Goal: Task Accomplishment & Management: Manage account settings

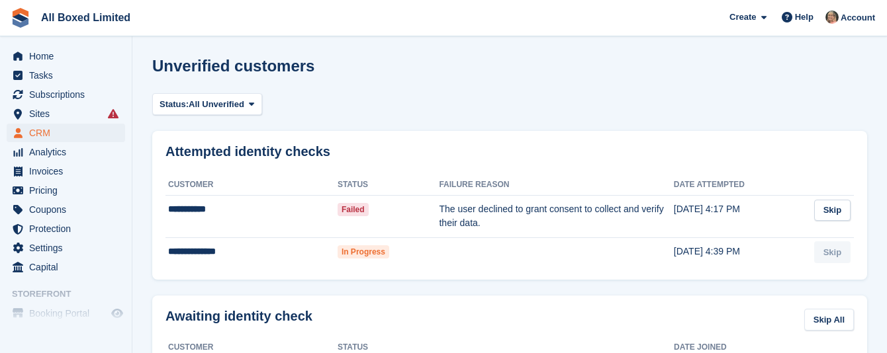
scroll to position [323, 0]
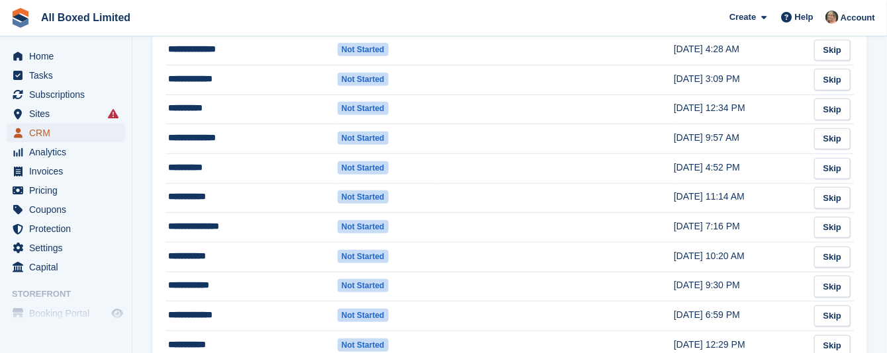
click at [48, 132] on span "CRM" at bounding box center [68, 133] width 79 height 19
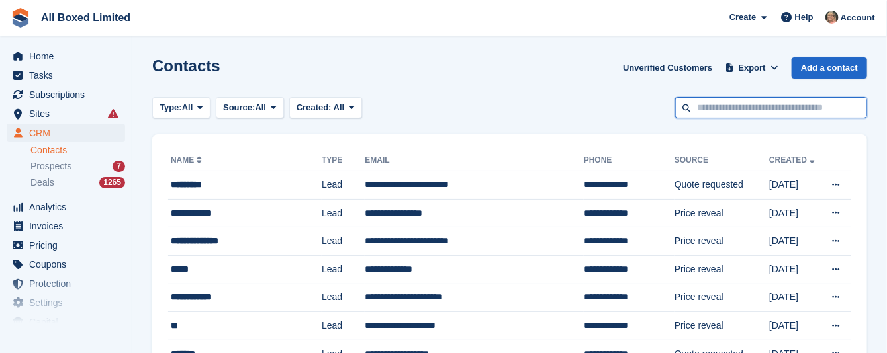
click at [765, 110] on input "text" at bounding box center [771, 108] width 192 height 22
type input "*******"
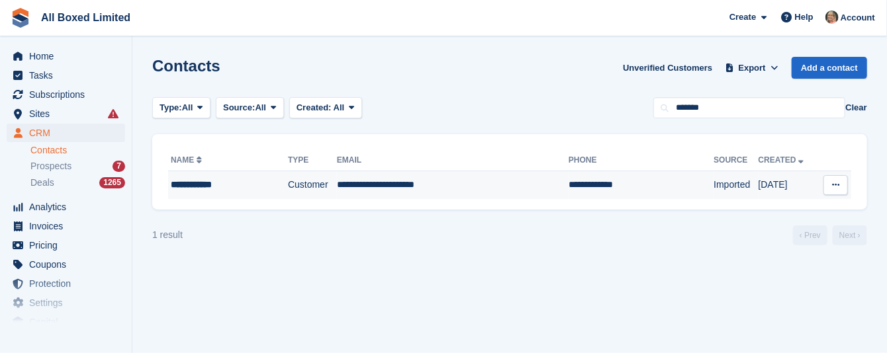
click at [359, 187] on td "**********" at bounding box center [453, 185] width 232 height 28
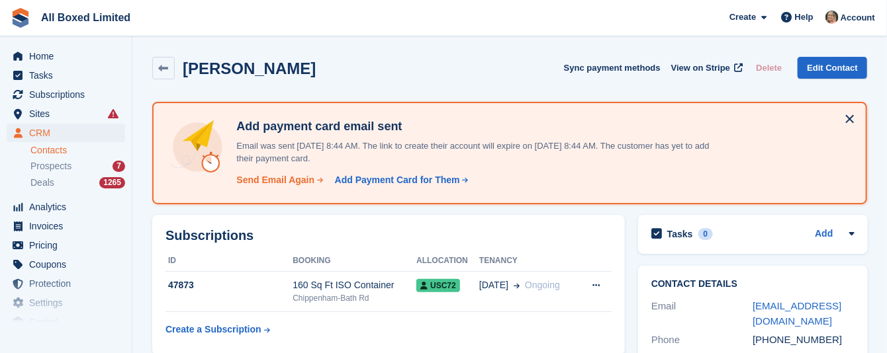
click at [251, 179] on div "Send Email Again" at bounding box center [275, 180] width 78 height 14
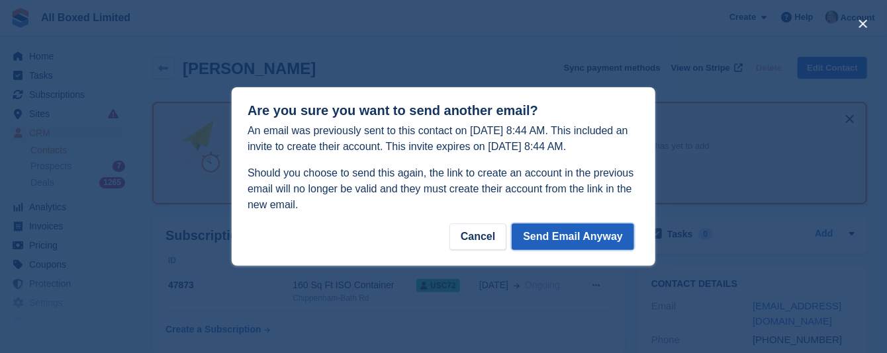
click at [594, 234] on button "Send Email Anyway" at bounding box center [573, 237] width 122 height 26
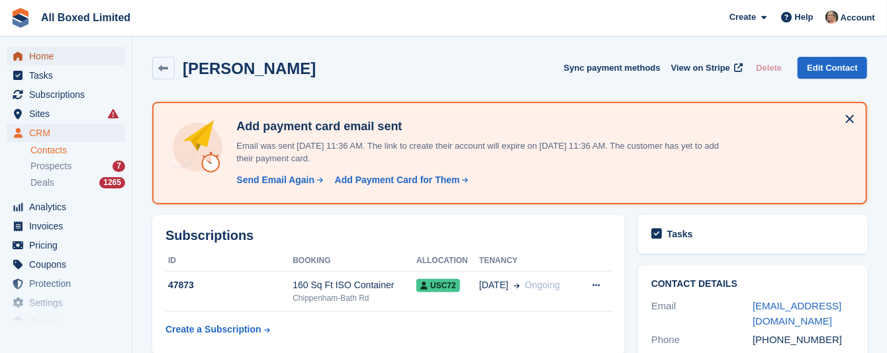
click at [37, 54] on span "Home" at bounding box center [68, 56] width 79 height 19
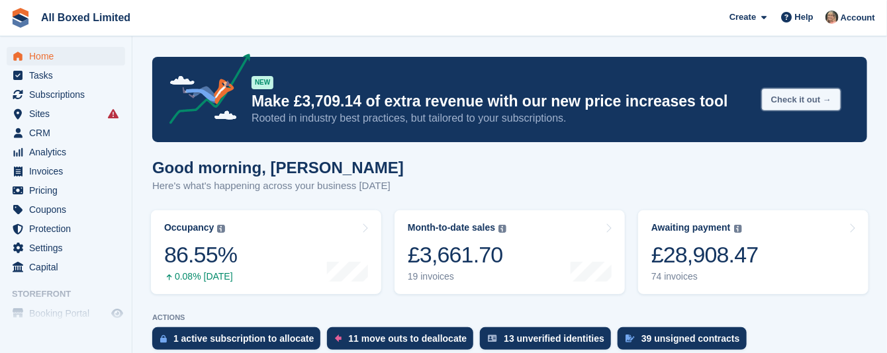
click at [791, 98] on button "Check it out →" at bounding box center [801, 100] width 79 height 22
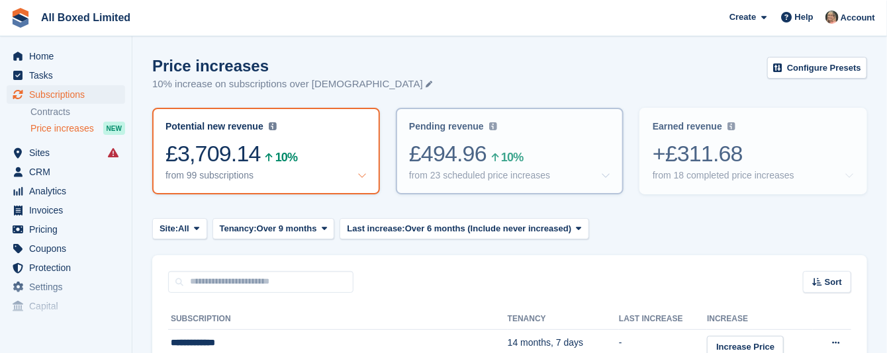
click at [514, 177] on div "from 23 scheduled price increases" at bounding box center [479, 175] width 141 height 11
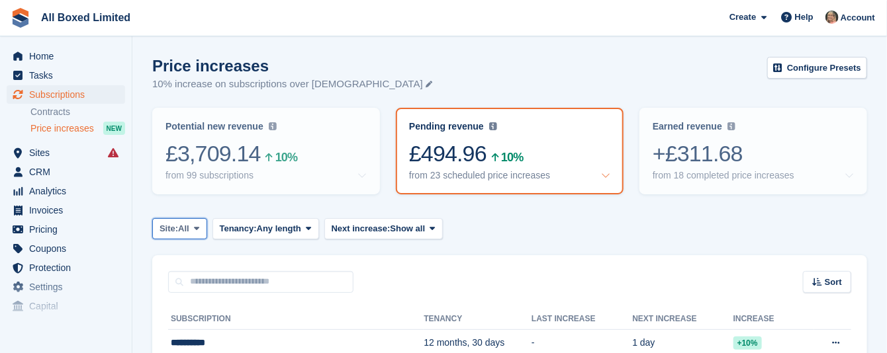
click at [193, 226] on span at bounding box center [196, 229] width 11 height 11
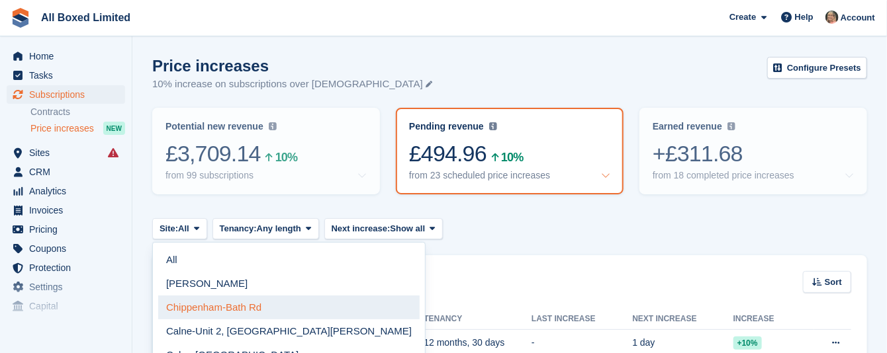
click at [203, 306] on link "Chippenham-Bath Rd" at bounding box center [288, 308] width 261 height 24
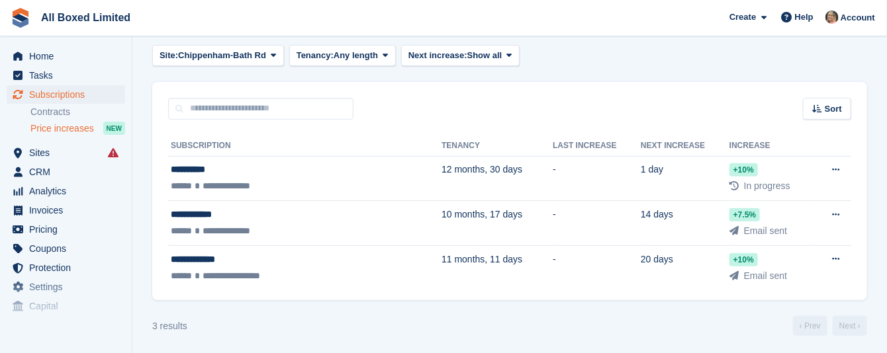
scroll to position [177, 0]
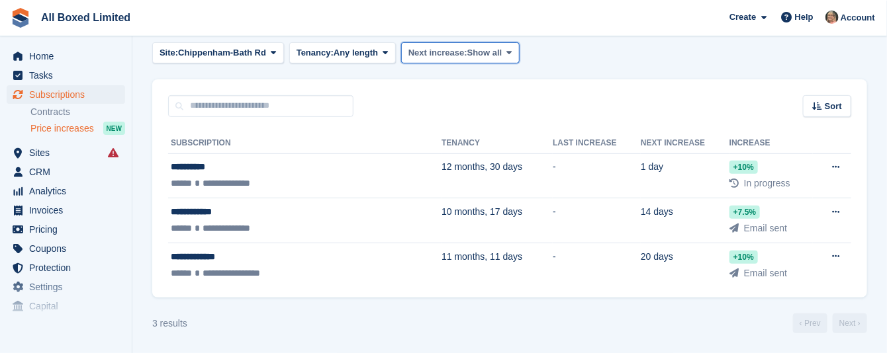
click at [449, 49] on span "Next increase:" at bounding box center [437, 52] width 59 height 13
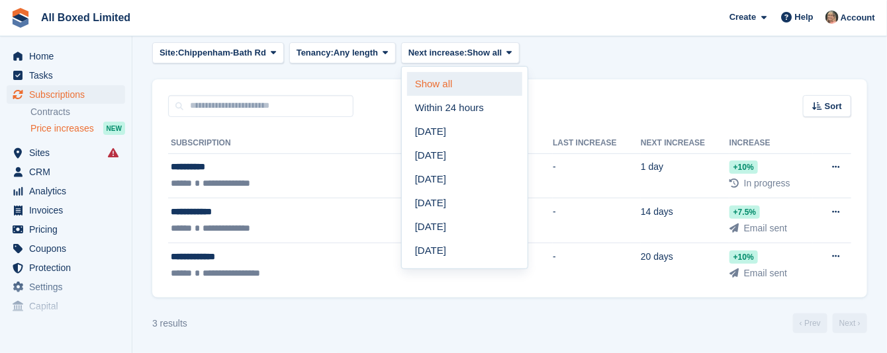
click at [437, 78] on link "Show all" at bounding box center [464, 84] width 115 height 24
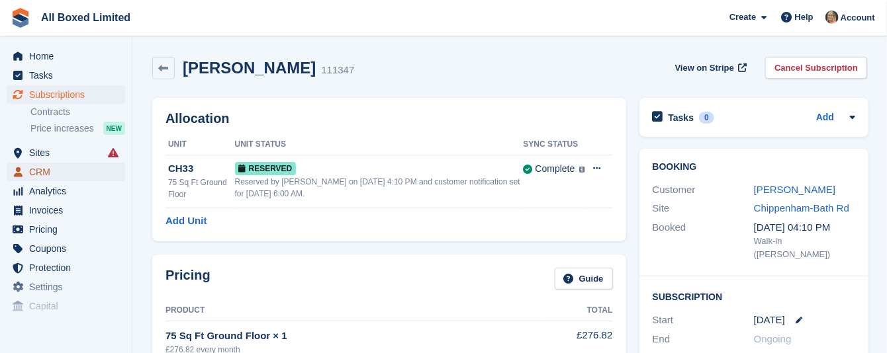
click at [36, 169] on span "CRM" at bounding box center [68, 172] width 79 height 19
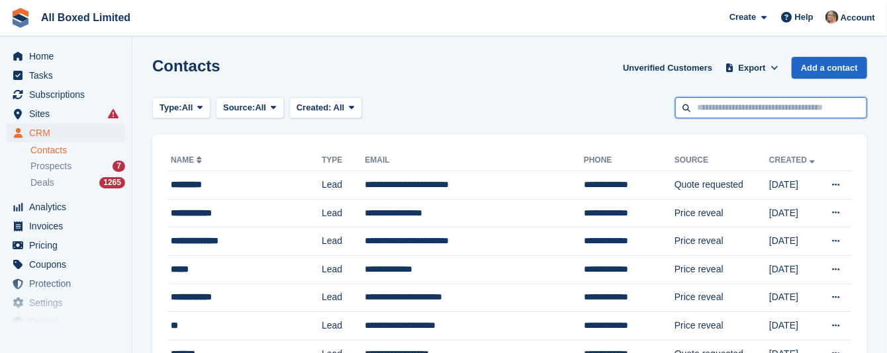
click at [747, 107] on input "text" at bounding box center [771, 108] width 192 height 22
type input "*******"
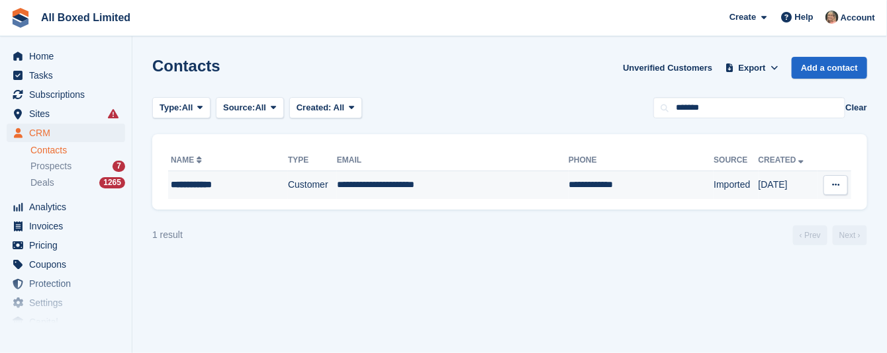
click at [355, 186] on td "**********" at bounding box center [453, 185] width 232 height 28
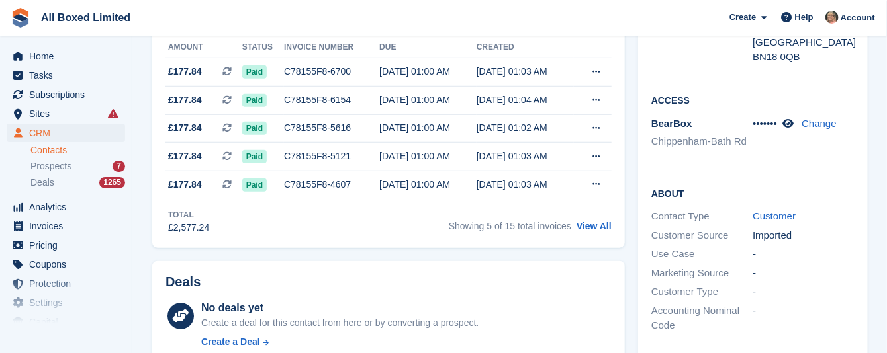
scroll to position [397, 0]
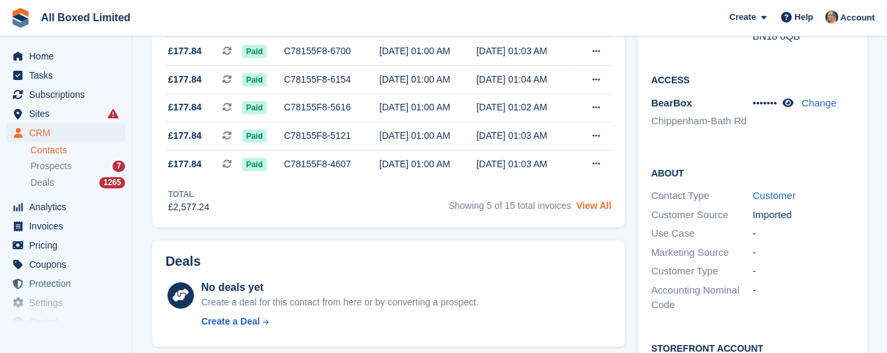
click at [589, 211] on link "View All" at bounding box center [593, 206] width 35 height 11
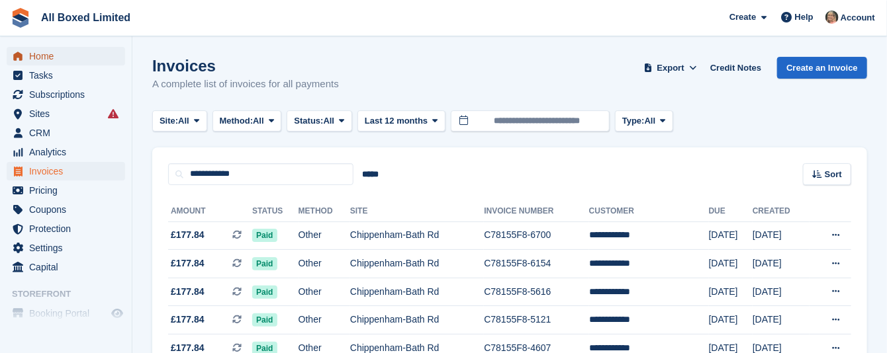
click at [40, 56] on span "Home" at bounding box center [68, 56] width 79 height 19
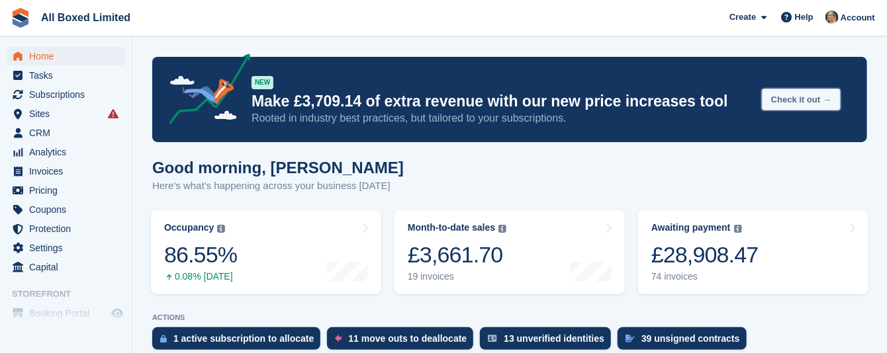
click at [778, 100] on button "Check it out →" at bounding box center [801, 100] width 79 height 22
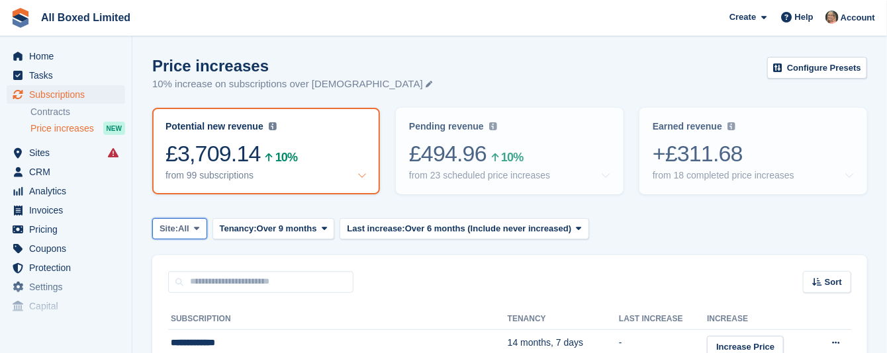
click at [191, 226] on button "Site: All" at bounding box center [179, 229] width 55 height 22
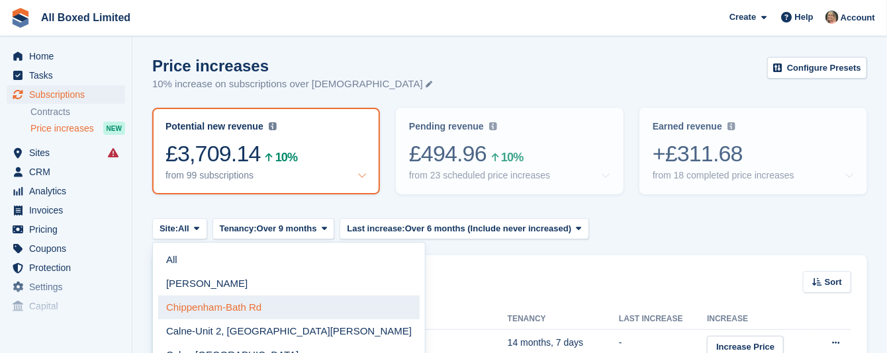
click at [199, 305] on link "Chippenham-Bath Rd" at bounding box center [288, 308] width 261 height 24
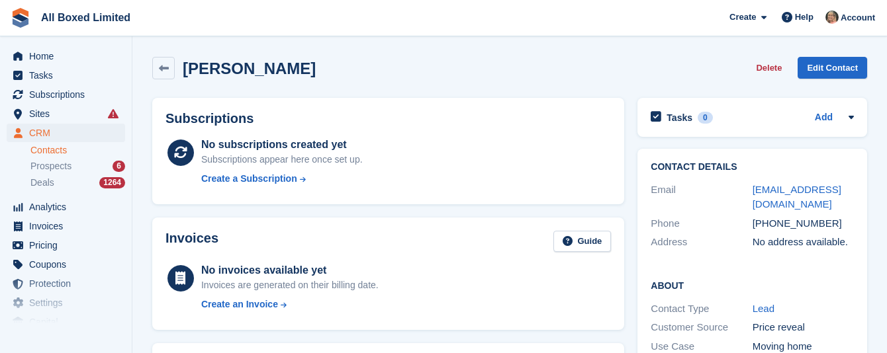
scroll to position [199, 0]
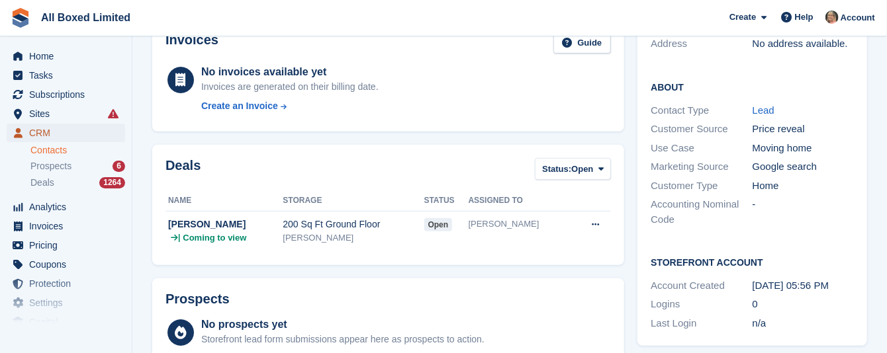
click at [40, 130] on span "CRM" at bounding box center [68, 133] width 79 height 19
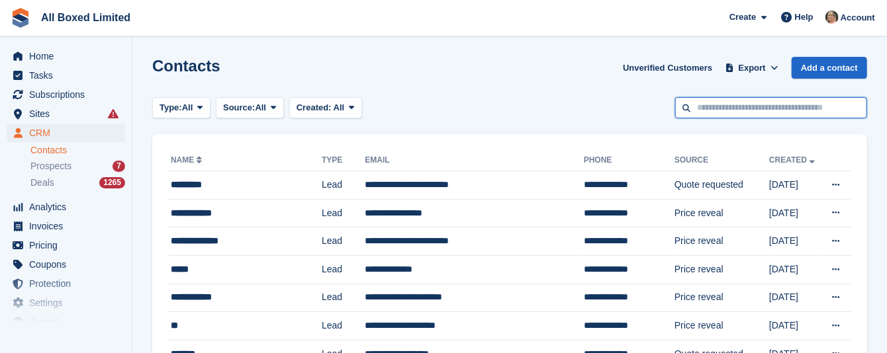
click at [759, 105] on input "text" at bounding box center [771, 108] width 192 height 22
type input "*****"
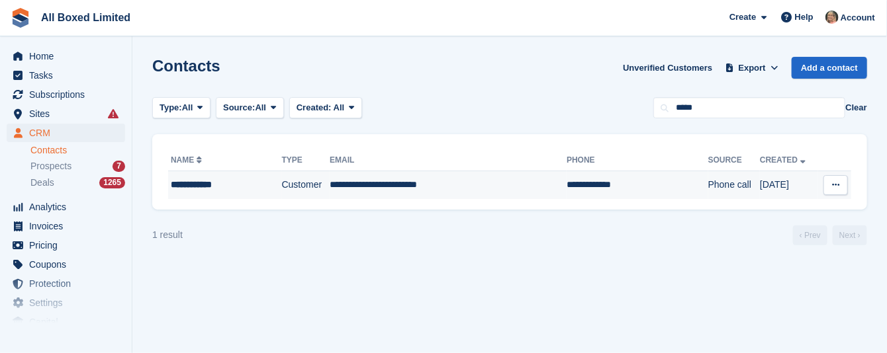
click at [407, 185] on td "**********" at bounding box center [448, 185] width 237 height 28
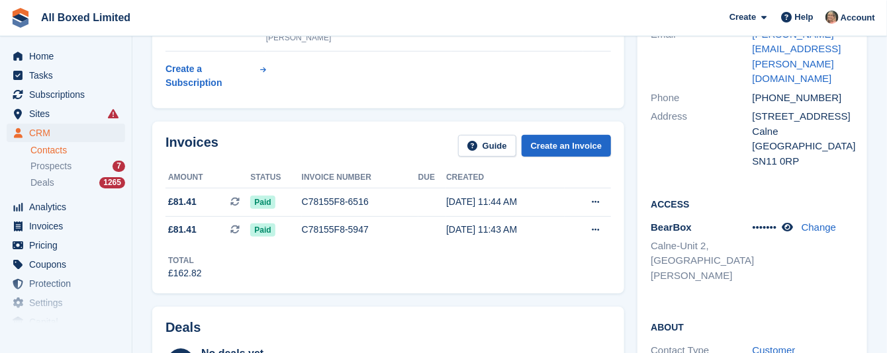
scroll to position [138, 0]
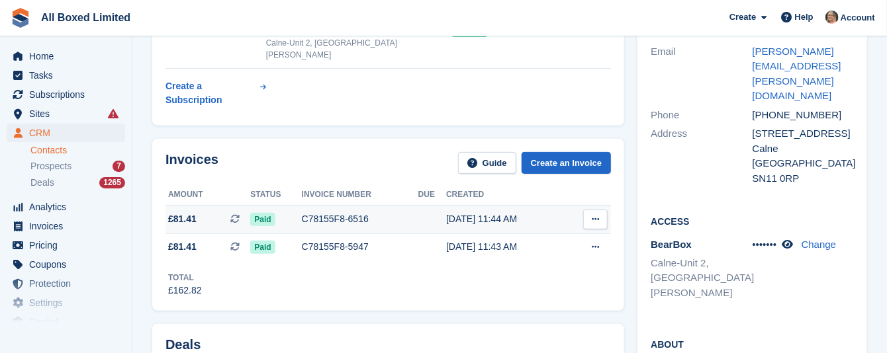
click at [342, 212] on div "C78155F8-6516" at bounding box center [360, 219] width 116 height 14
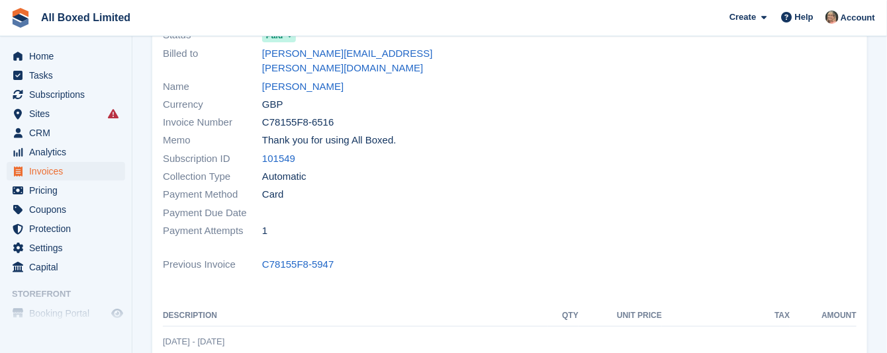
scroll to position [99, 0]
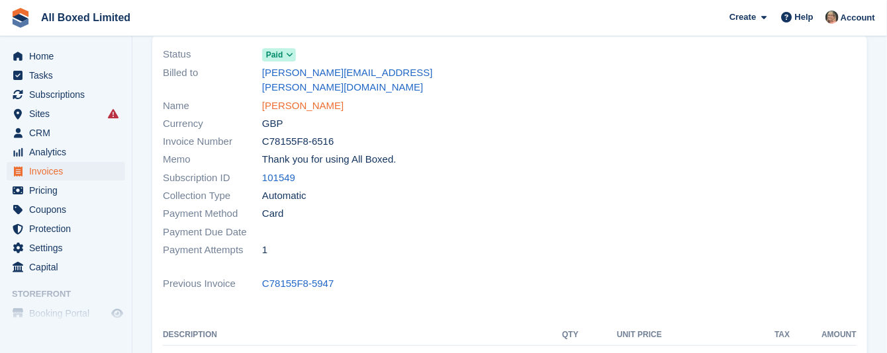
click at [276, 99] on link "[PERSON_NAME]" at bounding box center [302, 106] width 81 height 15
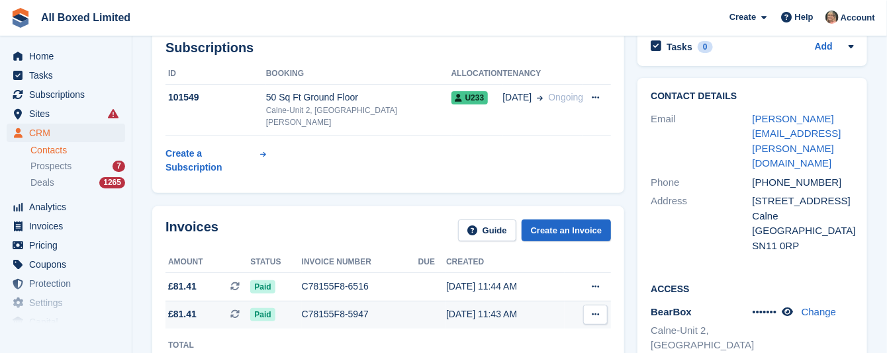
scroll to position [39, 0]
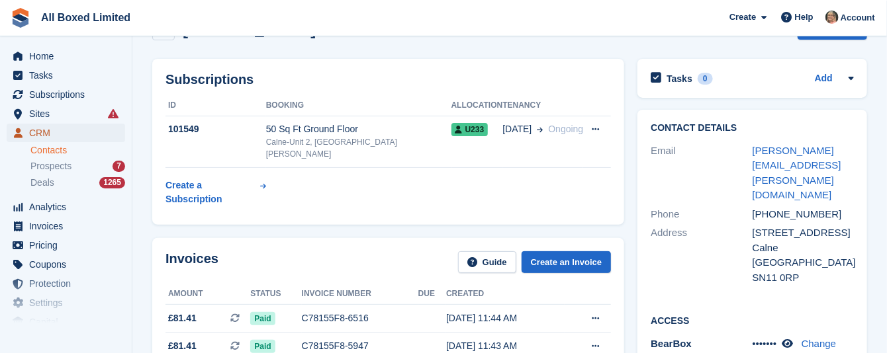
click at [48, 132] on span "CRM" at bounding box center [68, 133] width 79 height 19
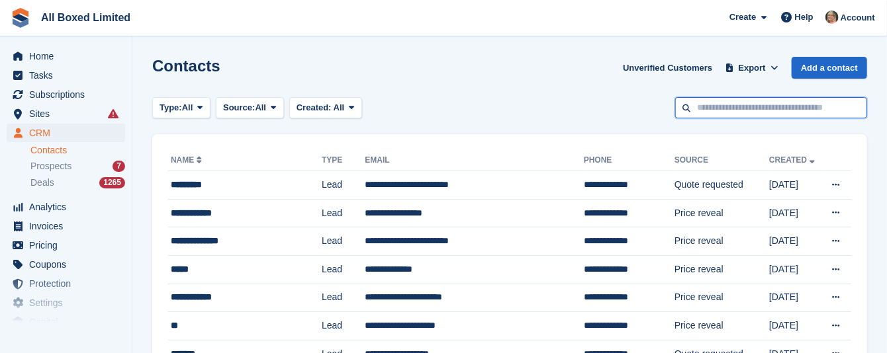
click at [753, 105] on input "text" at bounding box center [771, 108] width 192 height 22
type input "*******"
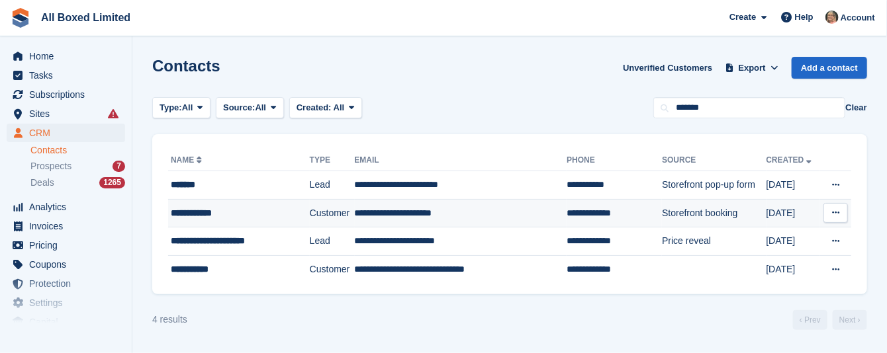
click at [381, 212] on td "**********" at bounding box center [461, 213] width 212 height 28
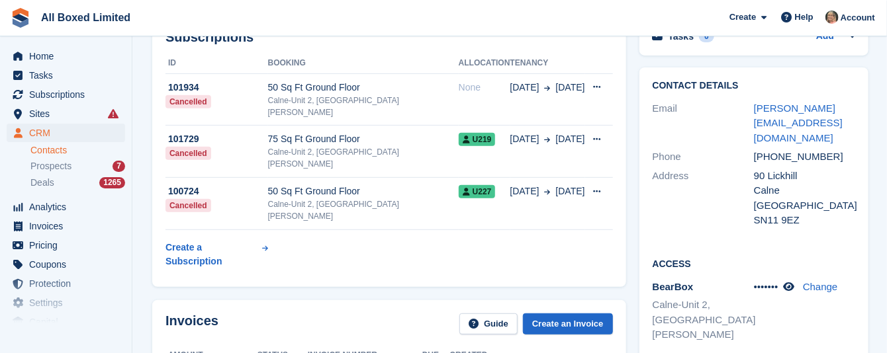
scroll to position [199, 0]
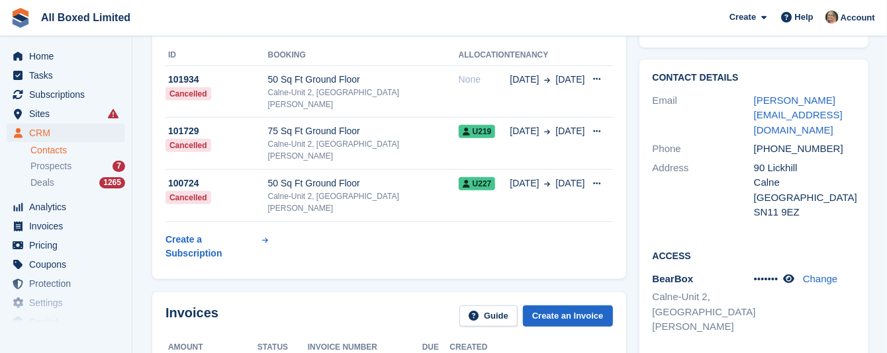
click at [33, 151] on link "Contacts" at bounding box center [77, 150] width 95 height 13
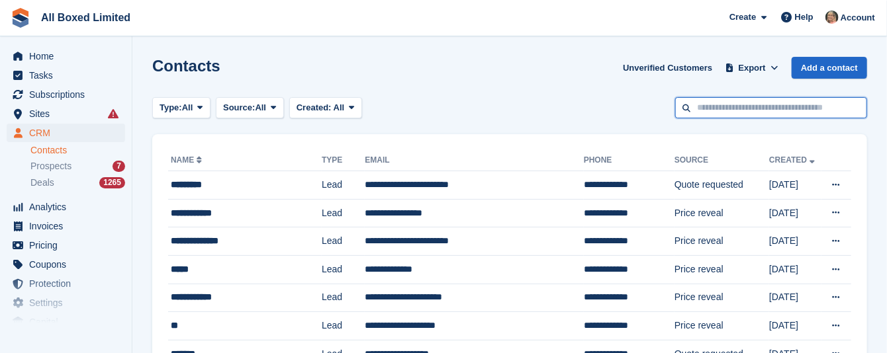
click at [772, 103] on input "text" at bounding box center [771, 108] width 192 height 22
type input "***"
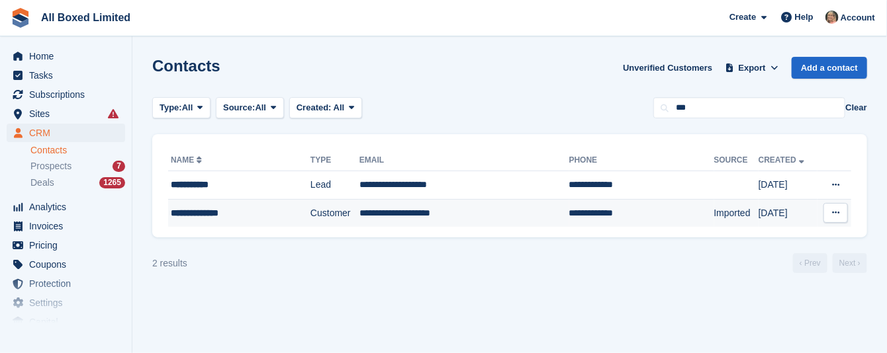
click at [359, 215] on td "**********" at bounding box center [464, 213] width 210 height 28
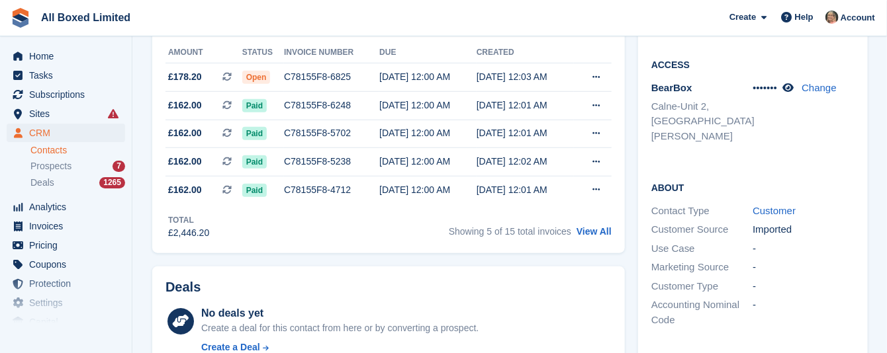
scroll to position [298, 0]
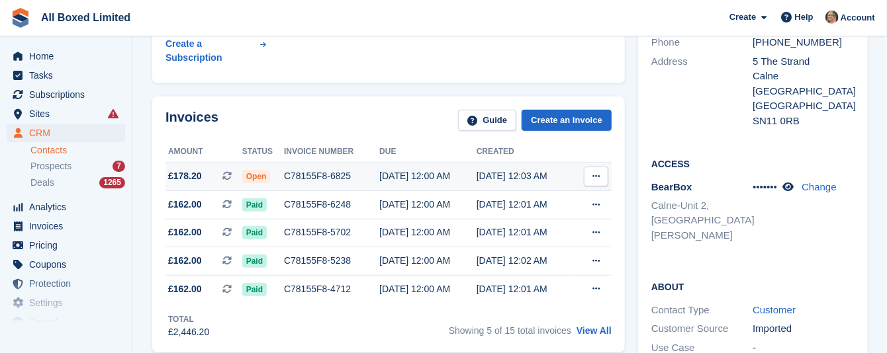
click at [299, 169] on div "C78155F8-6825" at bounding box center [331, 176] width 95 height 14
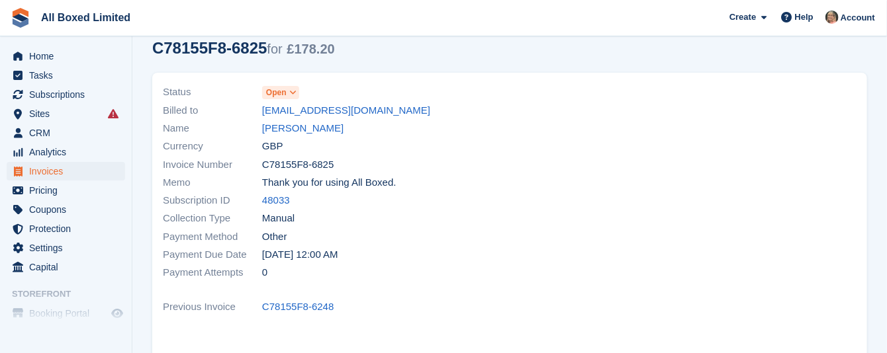
scroll to position [13, 0]
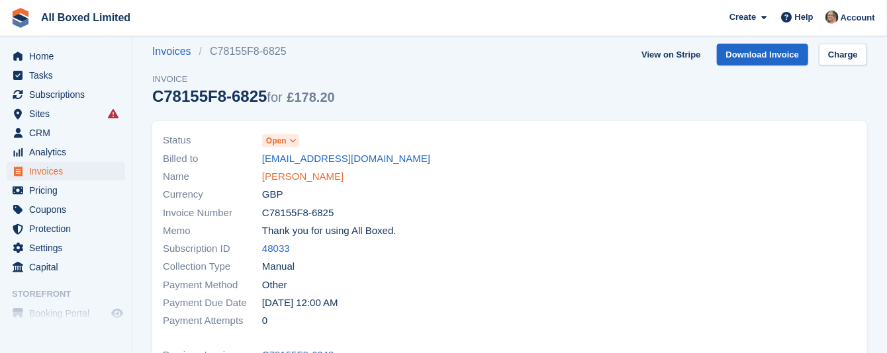
click at [308, 177] on link "[PERSON_NAME]" at bounding box center [302, 176] width 81 height 15
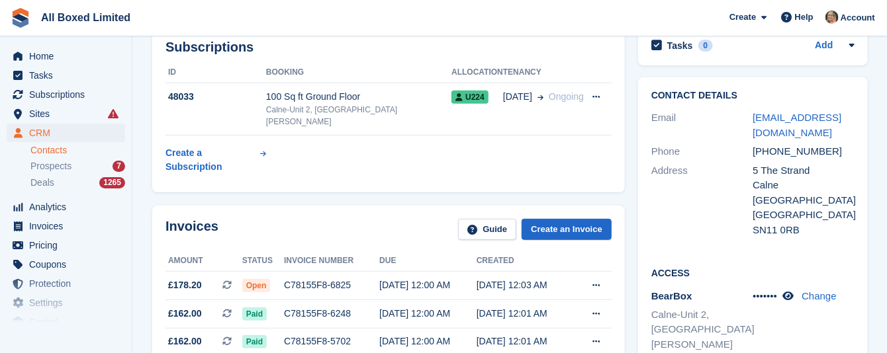
scroll to position [199, 0]
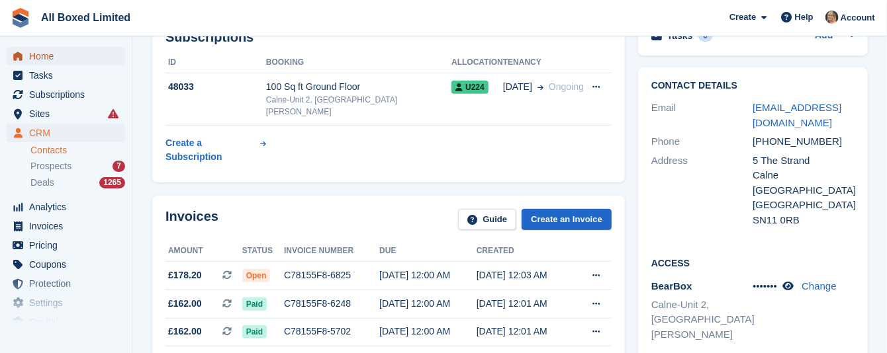
click at [38, 58] on span "Home" at bounding box center [68, 56] width 79 height 19
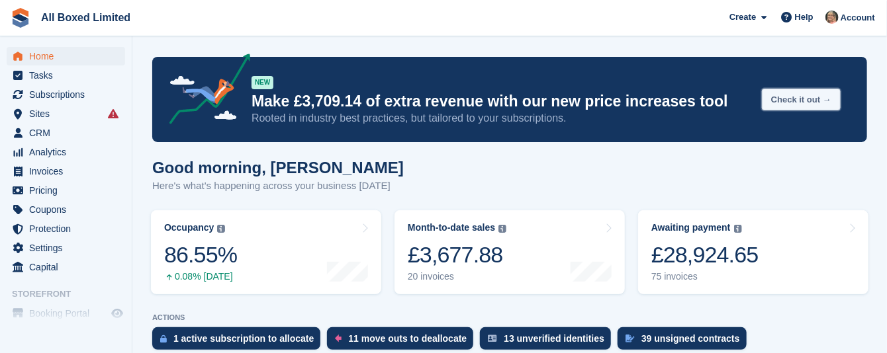
click at [813, 97] on button "Check it out →" at bounding box center [801, 100] width 79 height 22
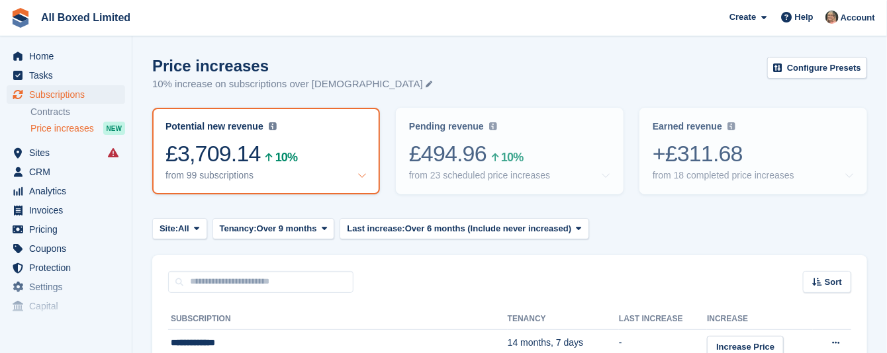
click at [222, 177] on div "from 99 subscriptions" at bounding box center [209, 175] width 88 height 11
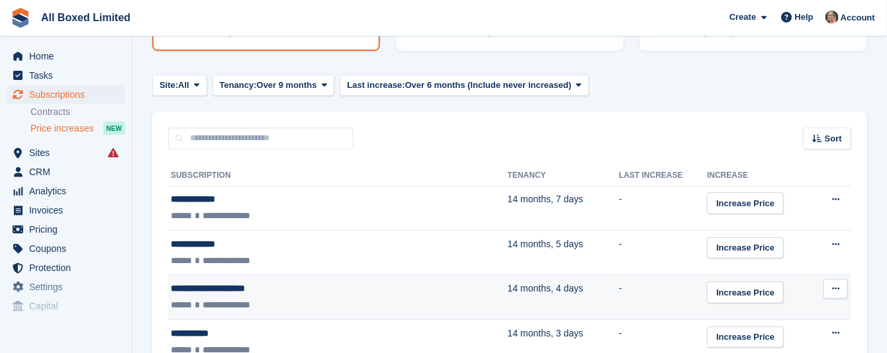
scroll to position [99, 0]
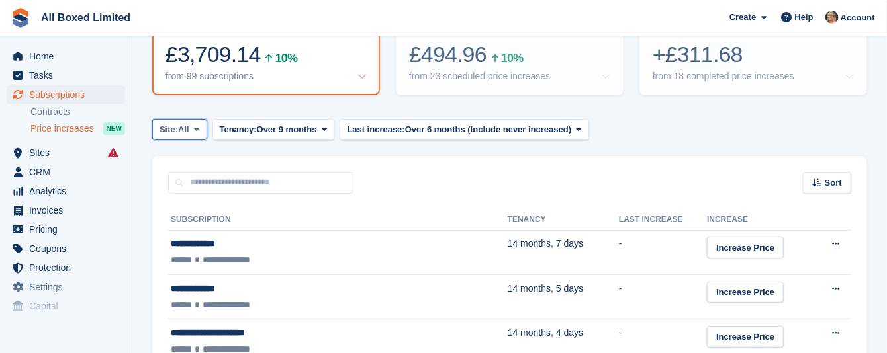
click at [199, 127] on icon at bounding box center [196, 129] width 5 height 9
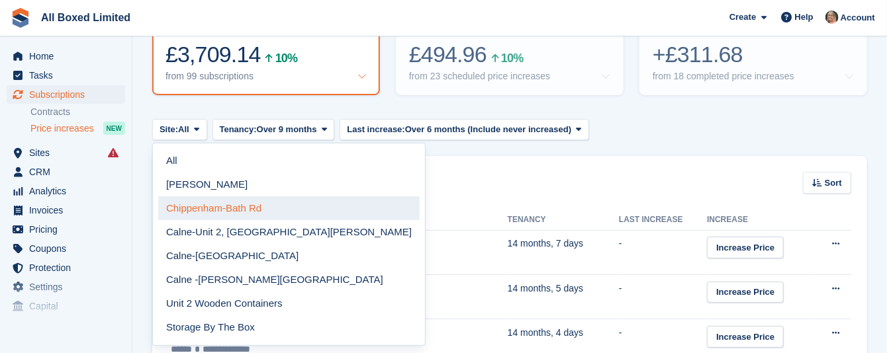
click at [199, 204] on link "Chippenham-Bath Rd" at bounding box center [288, 209] width 261 height 24
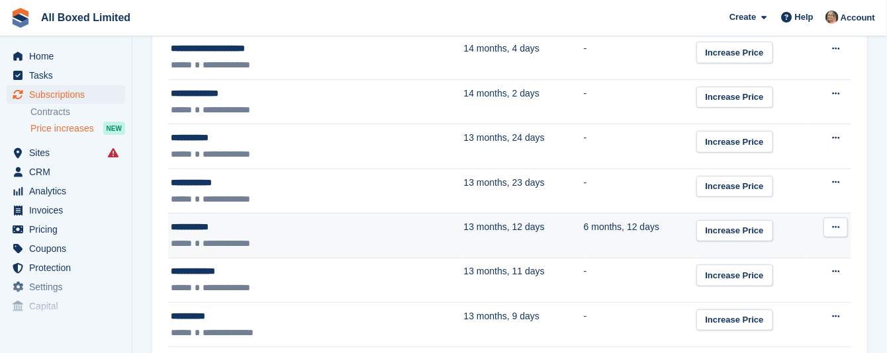
scroll to position [298, 0]
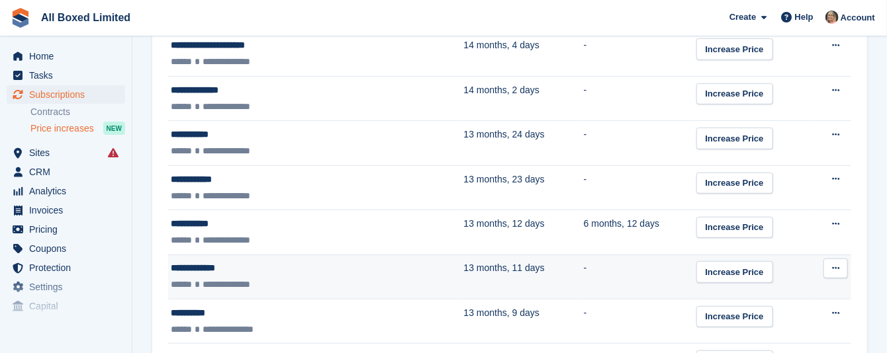
click at [203, 266] on div "**********" at bounding box center [269, 268] width 197 height 14
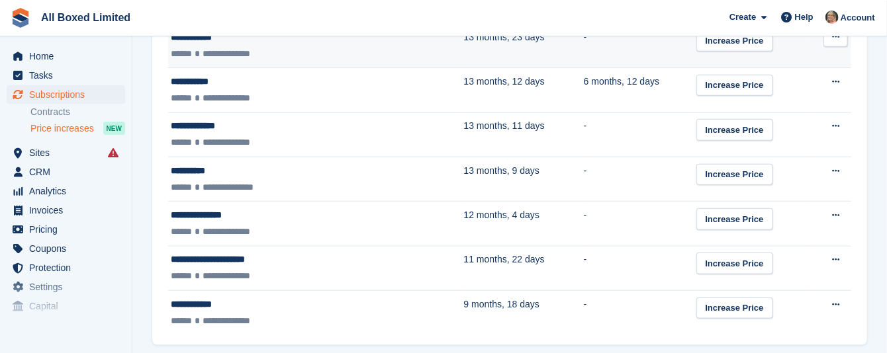
scroll to position [488, 0]
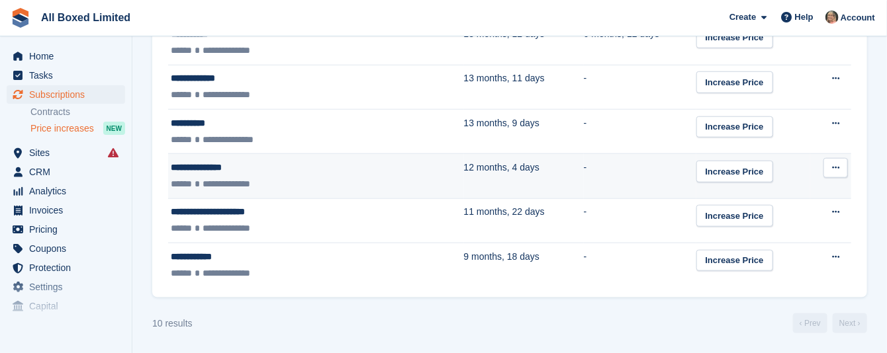
click at [216, 166] on div "**********" at bounding box center [269, 168] width 197 height 14
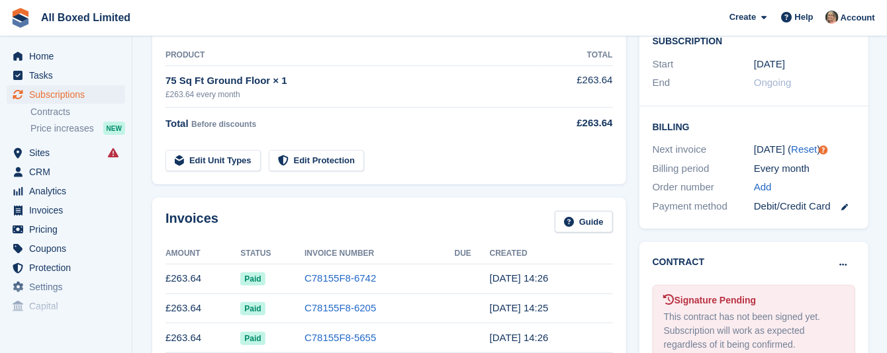
scroll to position [199, 0]
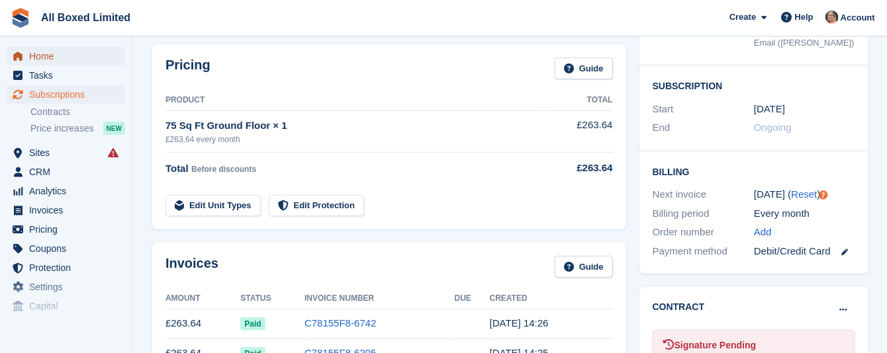
click at [40, 58] on span "Home" at bounding box center [68, 56] width 79 height 19
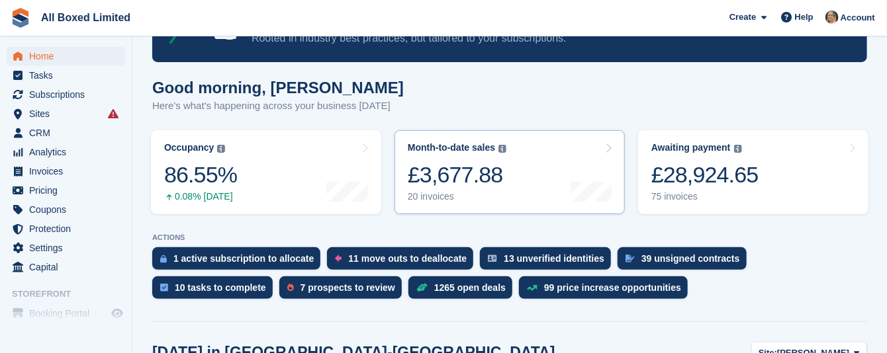
scroll to position [99, 0]
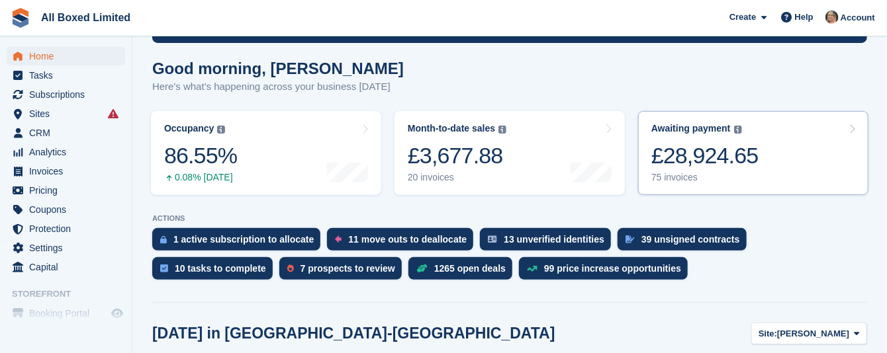
click at [671, 178] on div "75 invoices" at bounding box center [704, 177] width 107 height 11
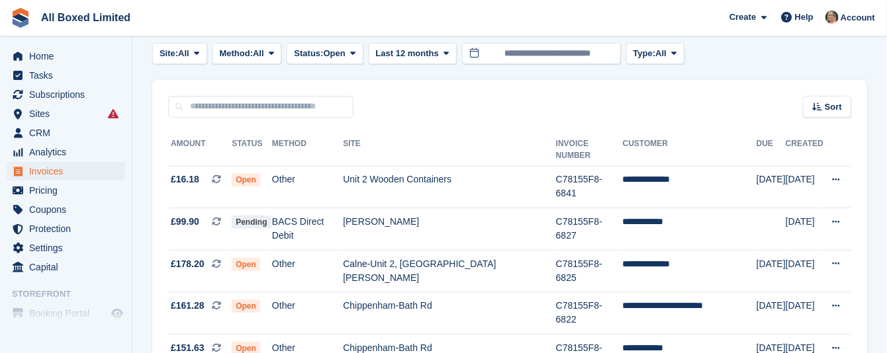
scroll to position [99, 0]
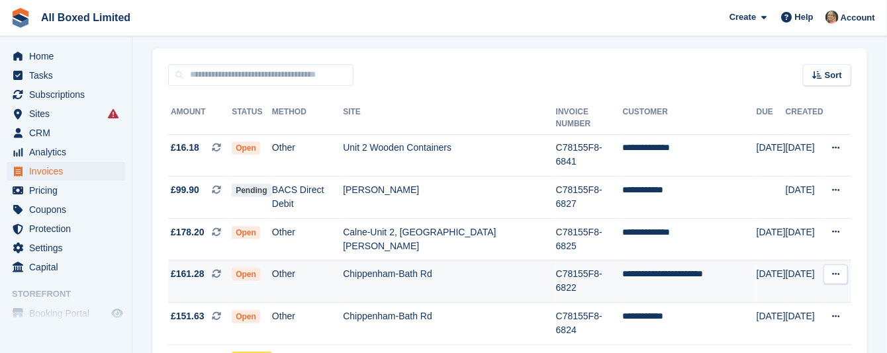
click at [445, 261] on td "Chippenham-Bath Rd" at bounding box center [449, 282] width 213 height 42
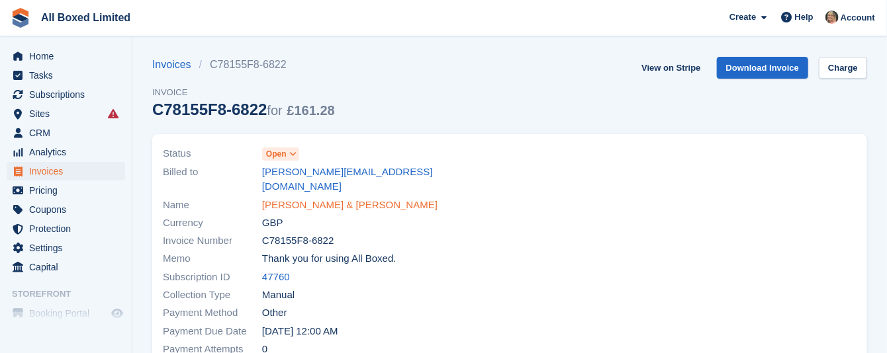
click at [372, 198] on link "[PERSON_NAME] & [PERSON_NAME]" at bounding box center [349, 205] width 175 height 15
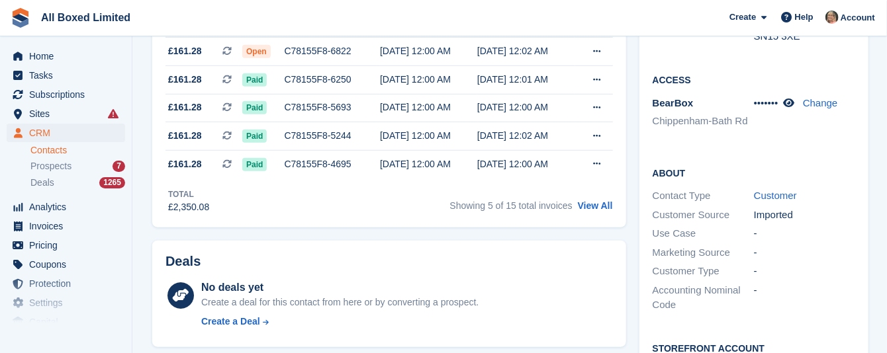
scroll to position [298, 0]
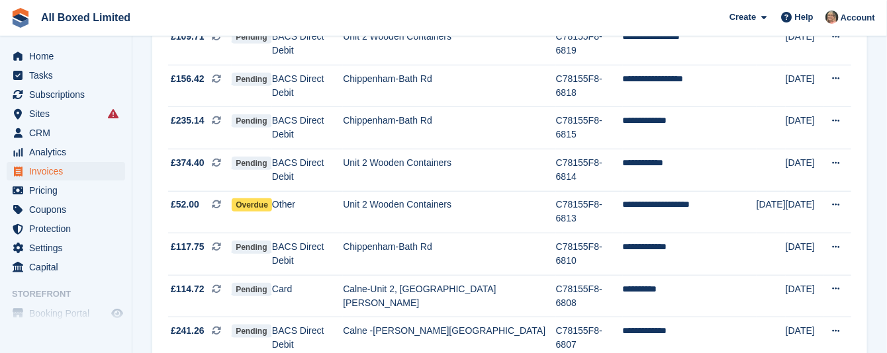
scroll to position [496, 0]
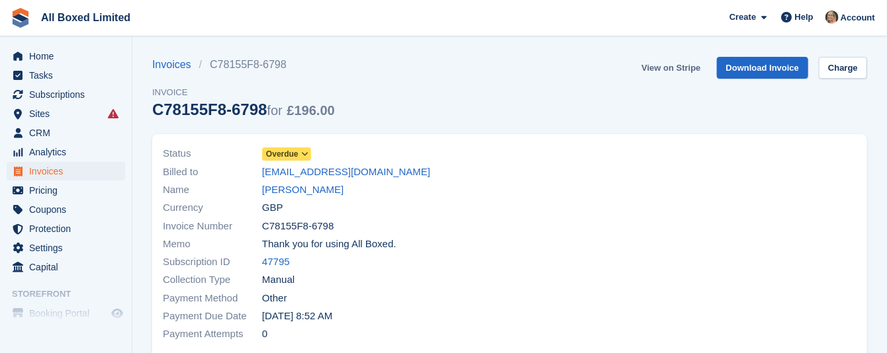
click at [660, 68] on link "View on Stripe" at bounding box center [670, 68] width 69 height 22
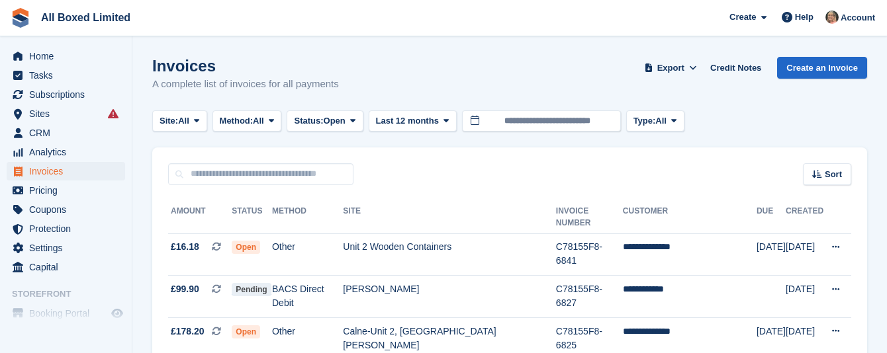
scroll to position [496, 0]
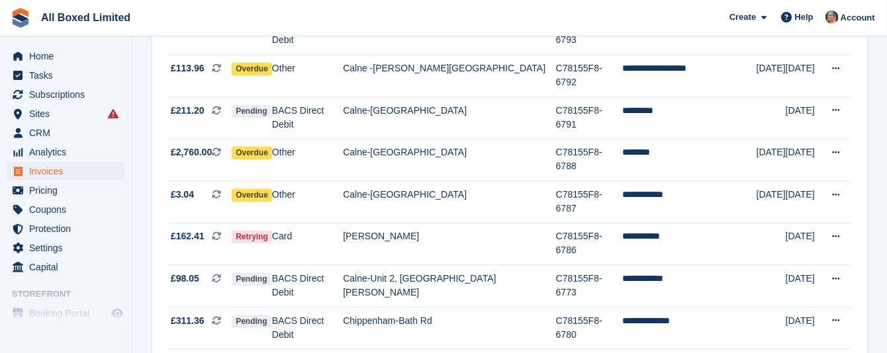
scroll to position [1092, 0]
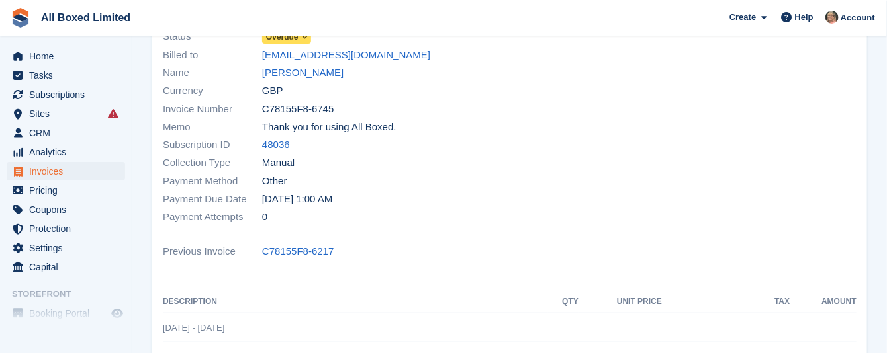
scroll to position [42, 0]
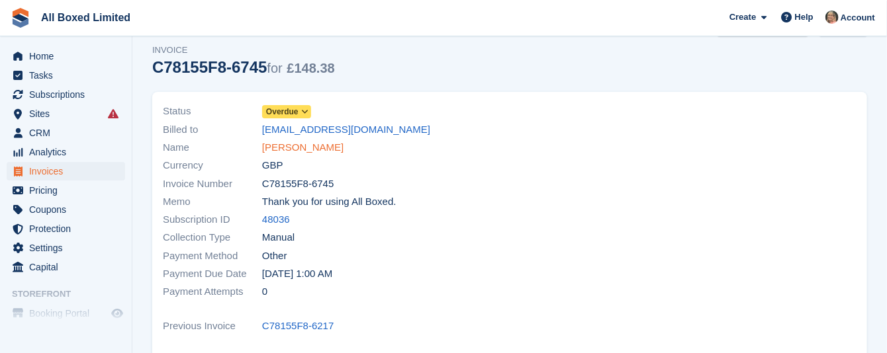
click at [296, 149] on link "[PERSON_NAME]" at bounding box center [302, 147] width 81 height 15
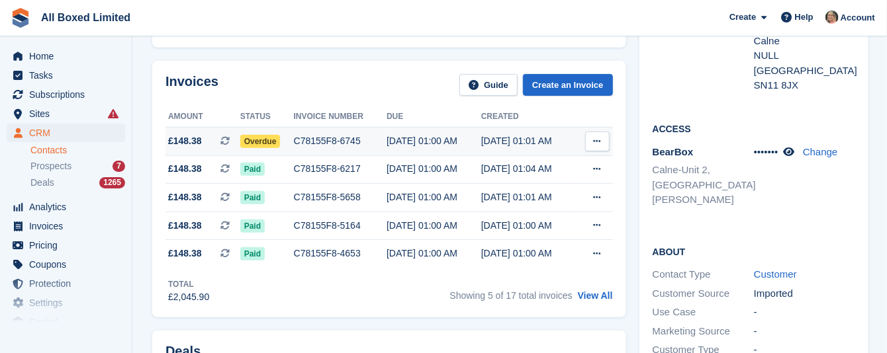
scroll to position [99, 0]
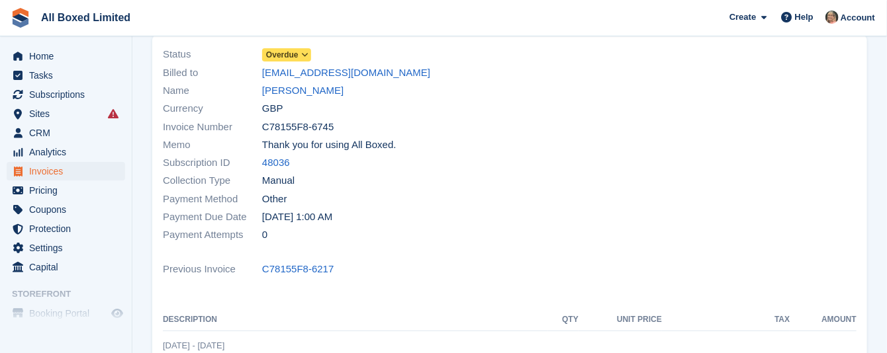
scroll to position [42, 0]
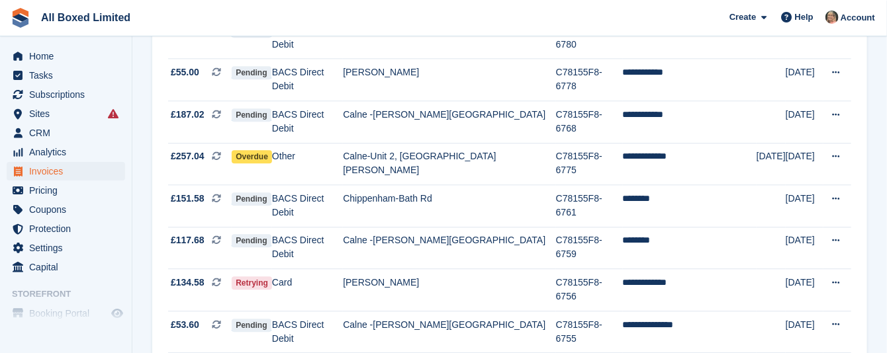
scroll to position [1385, 0]
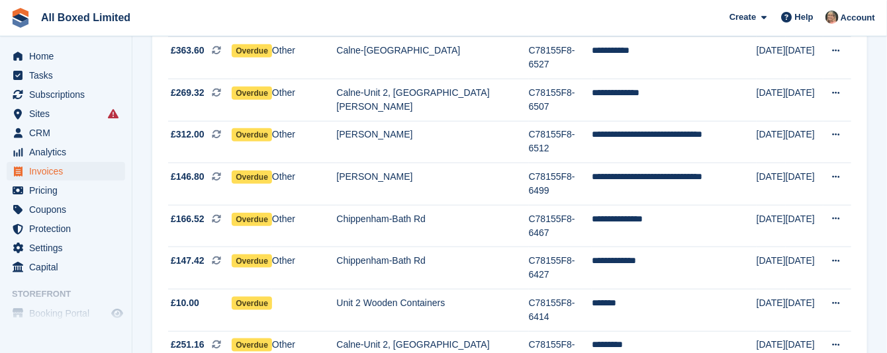
scroll to position [461, 0]
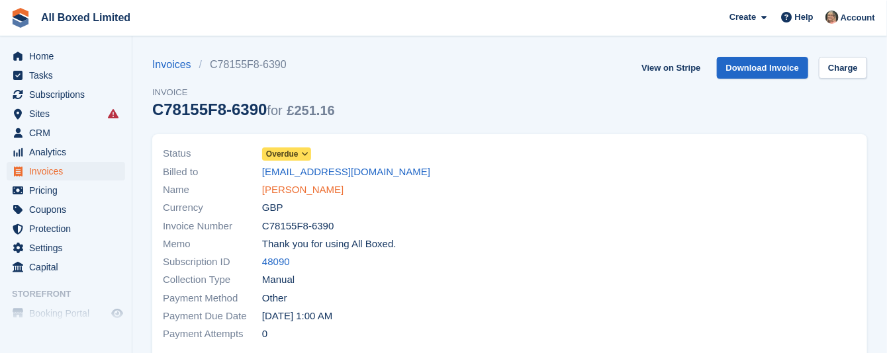
click at [296, 190] on link "[PERSON_NAME]" at bounding box center [302, 190] width 81 height 15
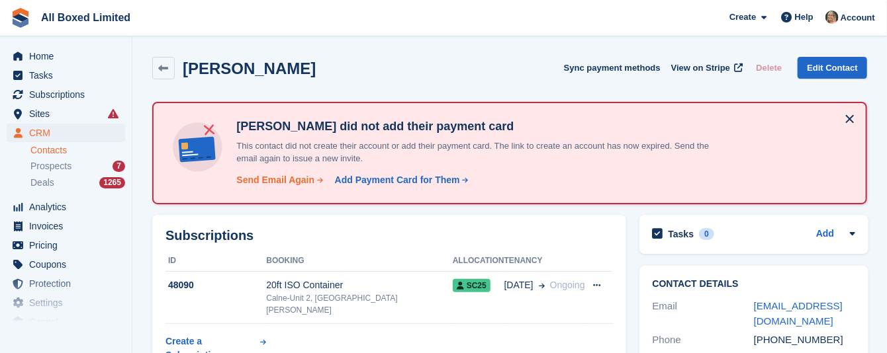
click at [247, 179] on div "Send Email Again" at bounding box center [275, 180] width 78 height 14
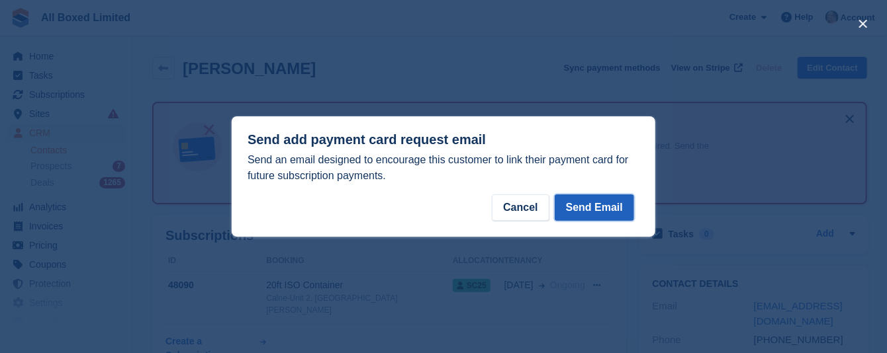
click at [590, 206] on button "Send Email" at bounding box center [594, 208] width 79 height 26
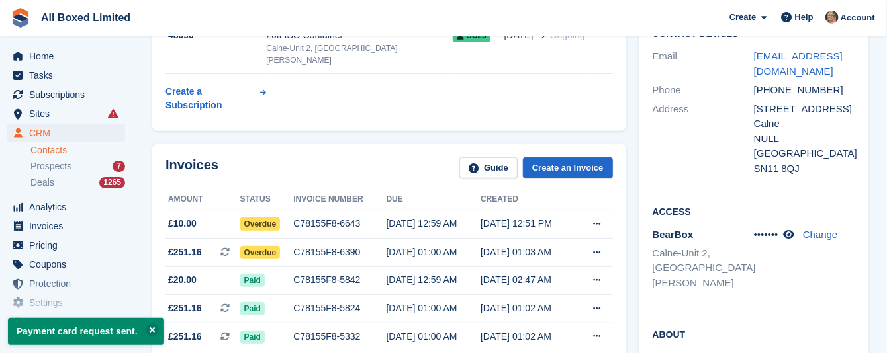
scroll to position [298, 0]
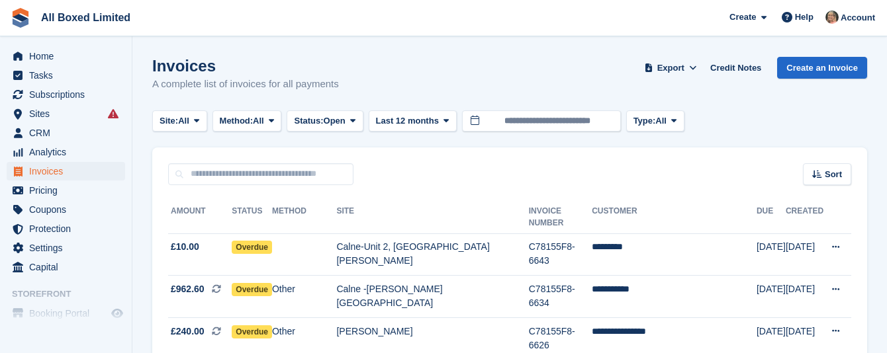
scroll to position [461, 0]
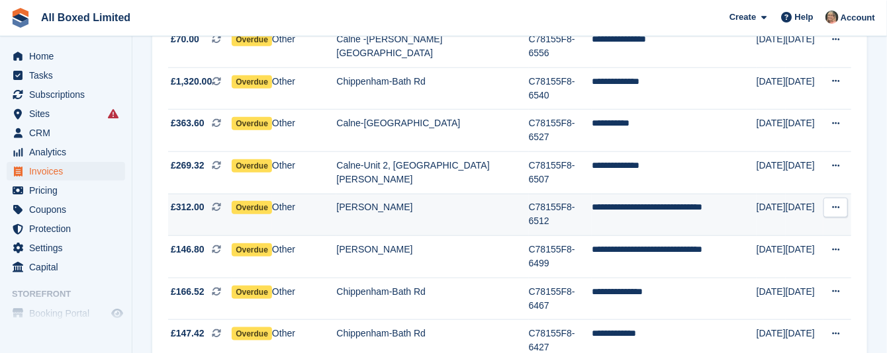
click at [415, 194] on td "[PERSON_NAME]" at bounding box center [432, 215] width 192 height 42
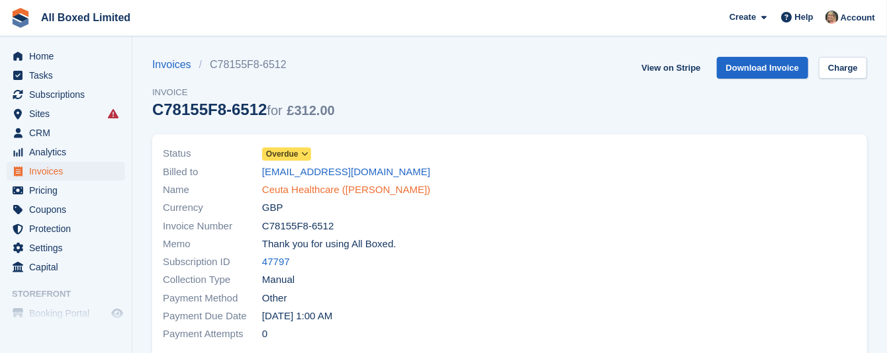
click at [341, 189] on link "Ceuta Healthcare ([PERSON_NAME])" at bounding box center [346, 190] width 168 height 15
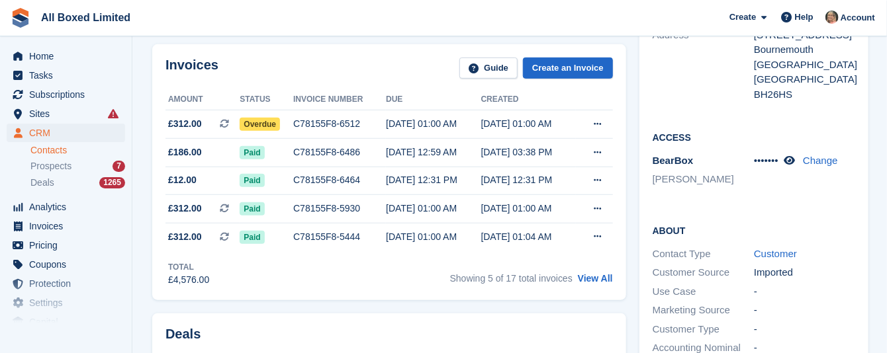
scroll to position [298, 0]
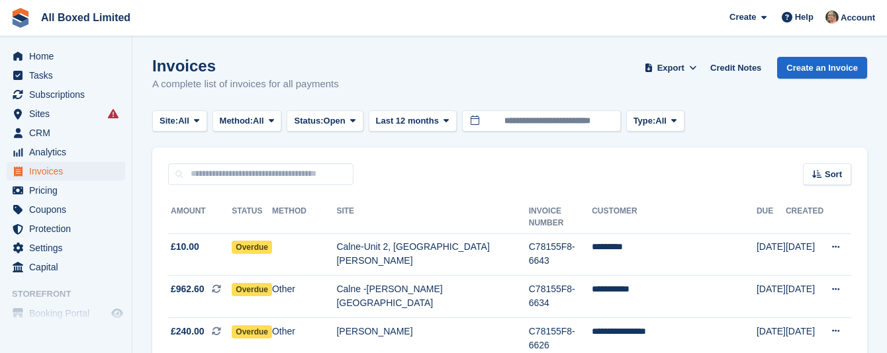
scroll to position [461, 0]
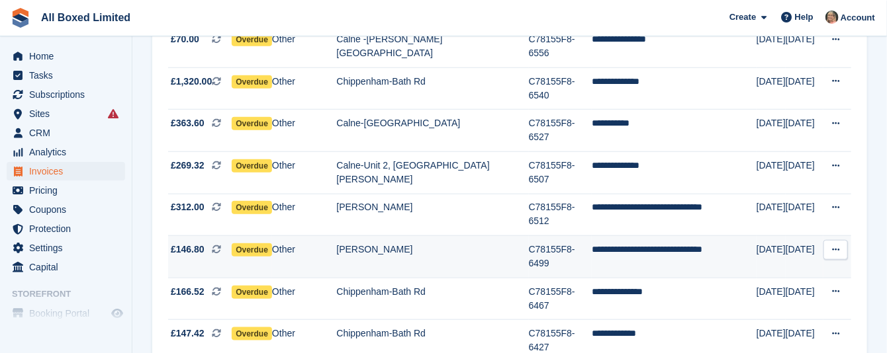
click at [404, 236] on td "[PERSON_NAME]" at bounding box center [432, 257] width 192 height 42
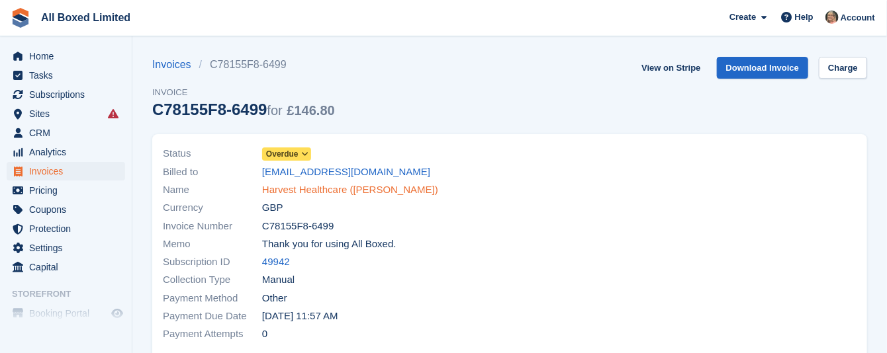
click at [324, 190] on link "Harvest Healthcare ([PERSON_NAME])" at bounding box center [350, 190] width 176 height 15
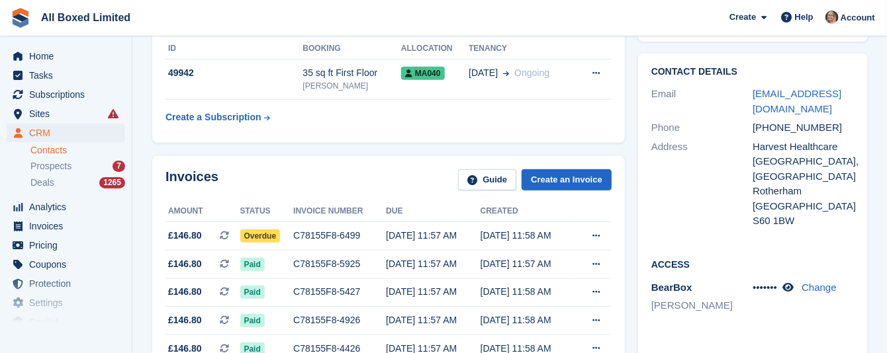
scroll to position [298, 0]
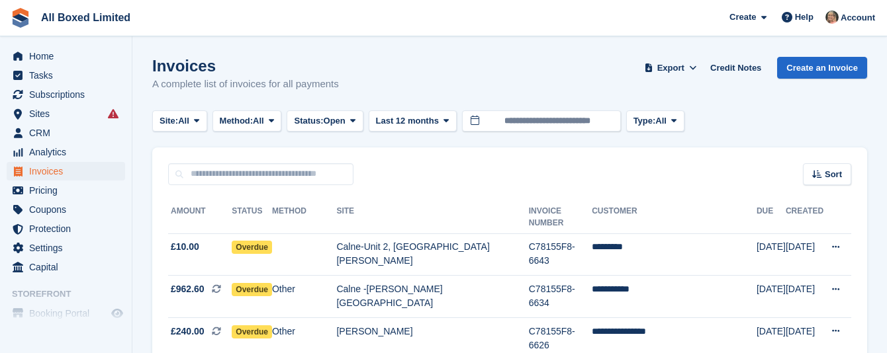
scroll to position [461, 0]
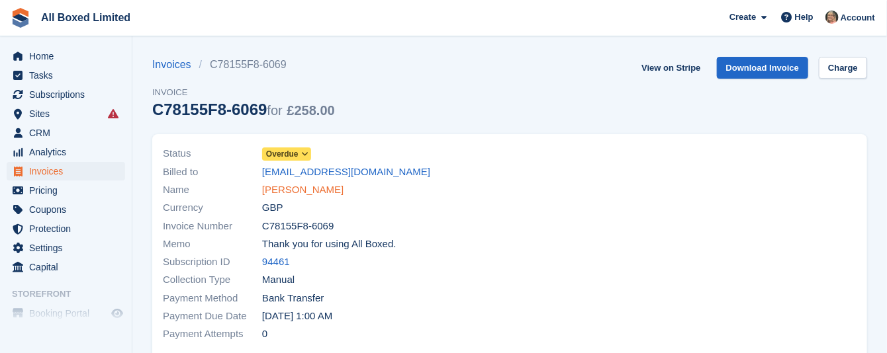
click at [314, 189] on link "Marubeni Komatsu" at bounding box center [302, 190] width 81 height 15
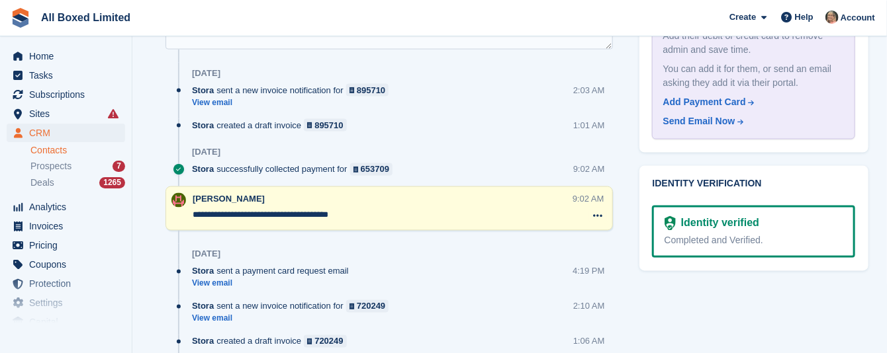
scroll to position [794, 0]
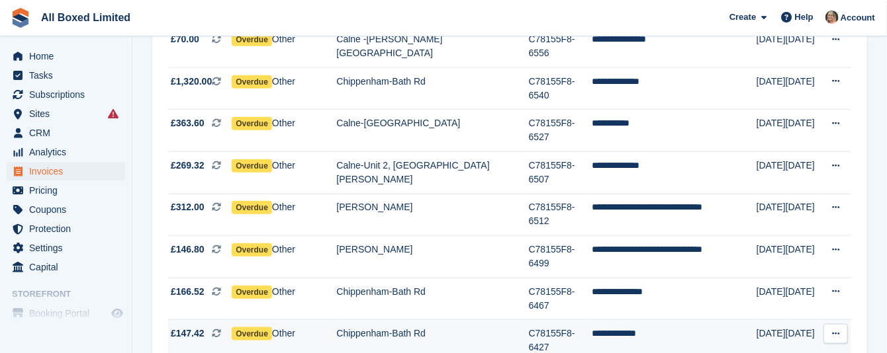
scroll to position [361, 0]
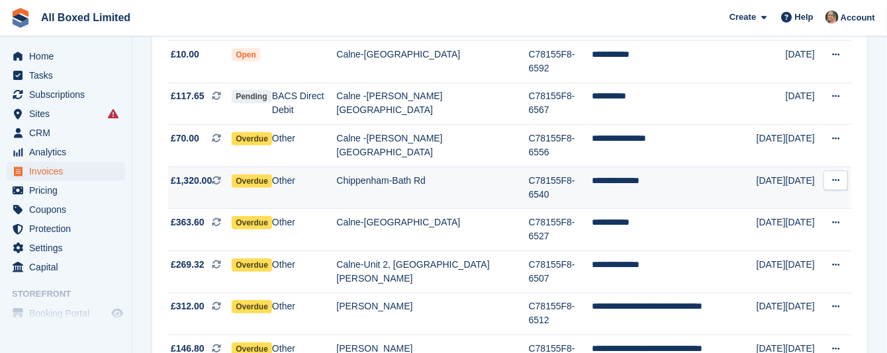
click at [422, 167] on td "Chippenham-Bath Rd" at bounding box center [432, 188] width 192 height 42
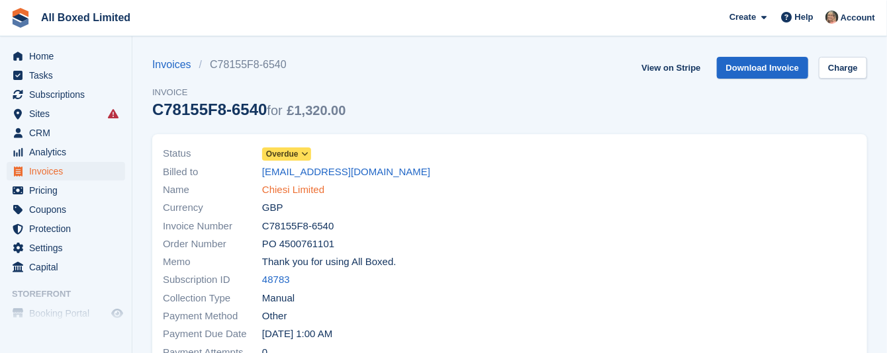
click at [315, 188] on link "Chiesi Limited" at bounding box center [293, 190] width 62 height 15
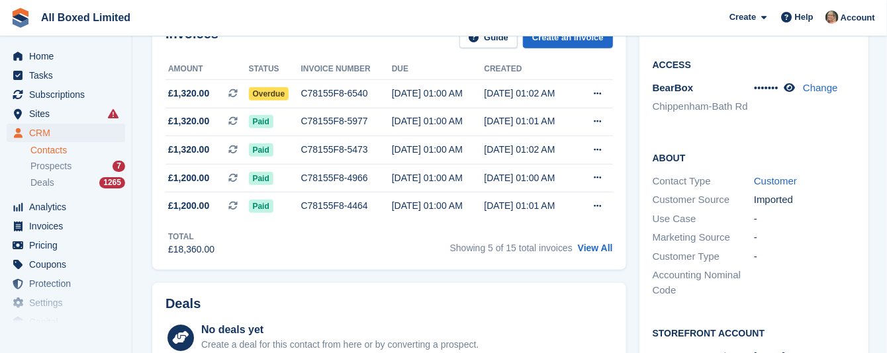
scroll to position [298, 0]
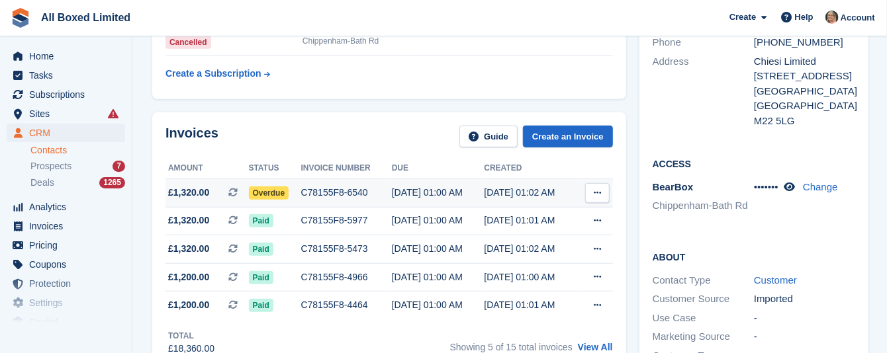
click at [331, 189] on div "C78155F8-6540" at bounding box center [346, 193] width 91 height 14
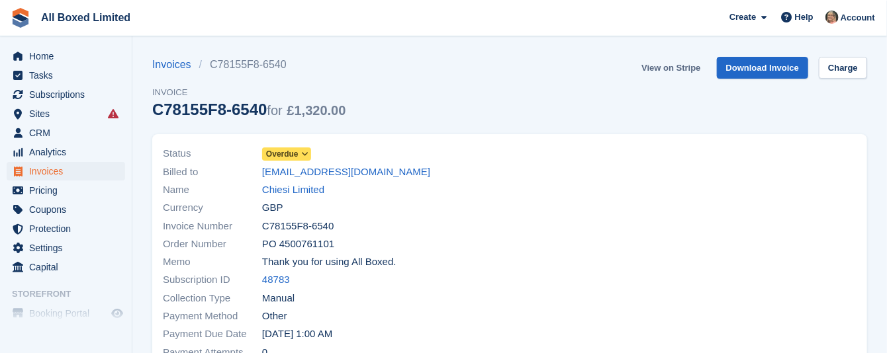
click at [663, 66] on link "View on Stripe" at bounding box center [670, 68] width 69 height 22
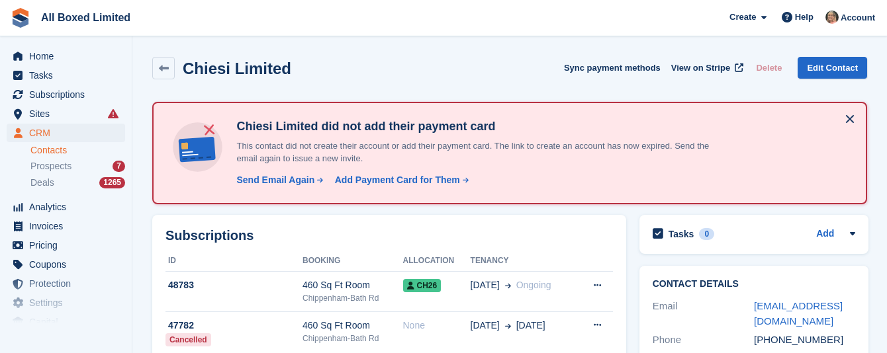
scroll to position [298, 0]
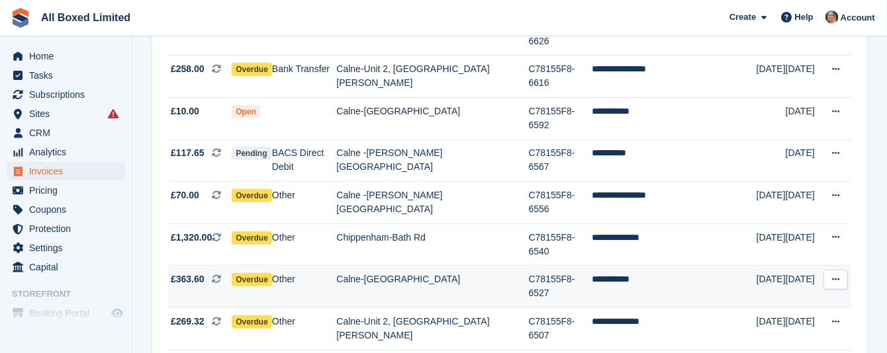
scroll to position [262, 0]
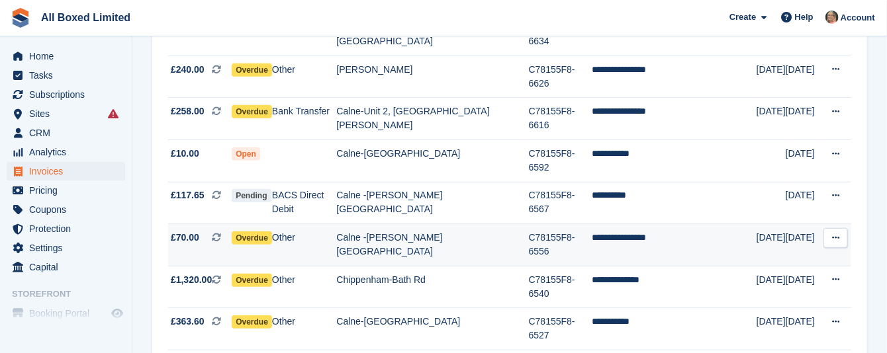
click at [425, 224] on td "Calne -[PERSON_NAME][GEOGRAPHIC_DATA]" at bounding box center [432, 245] width 192 height 42
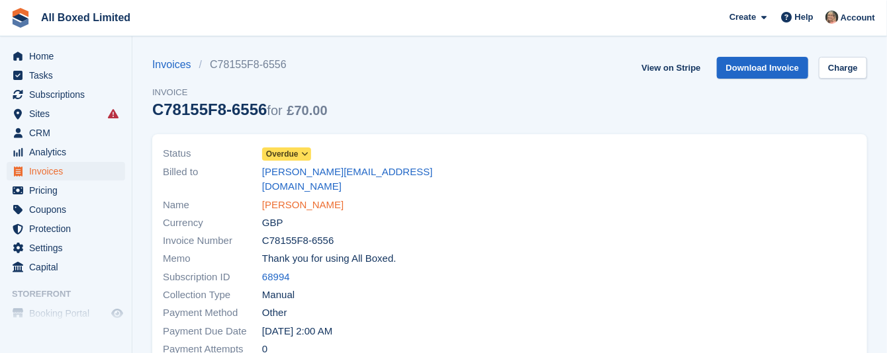
click at [309, 198] on link "[PERSON_NAME]" at bounding box center [302, 205] width 81 height 15
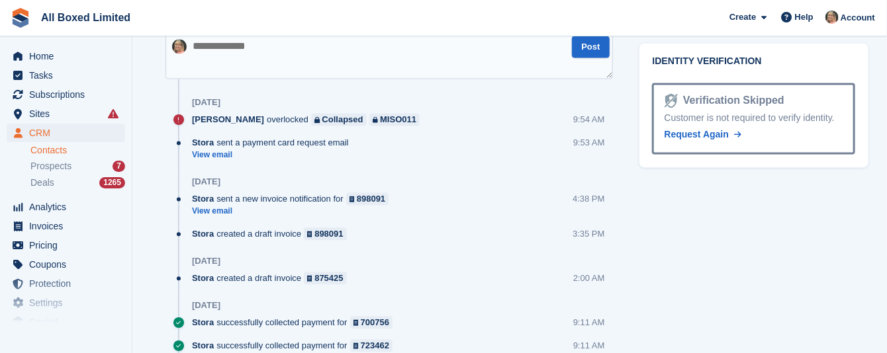
scroll to position [993, 0]
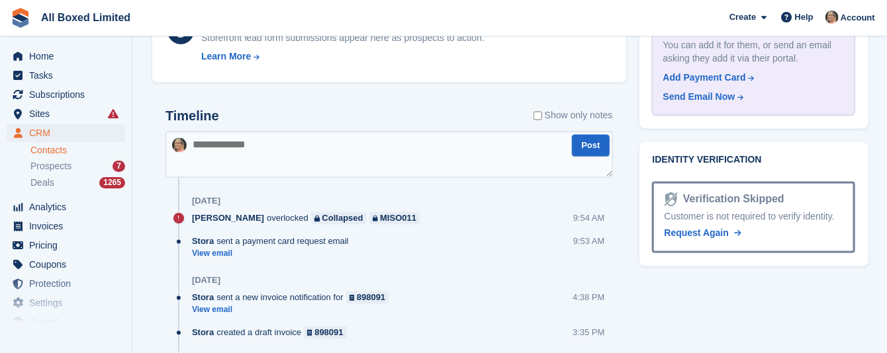
click at [421, 132] on textarea at bounding box center [388, 155] width 447 height 46
type textarea "**********"
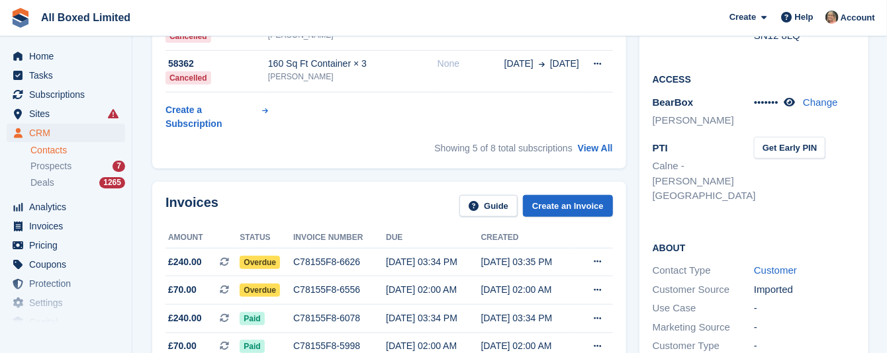
scroll to position [397, 0]
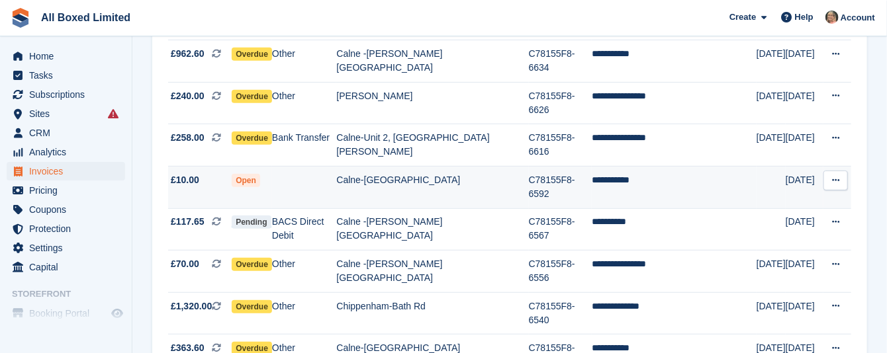
scroll to position [262, 0]
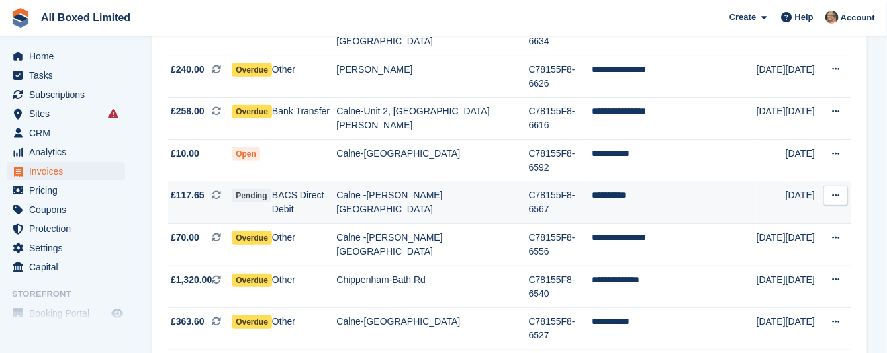
click at [402, 182] on td "Calne -[PERSON_NAME][GEOGRAPHIC_DATA]" at bounding box center [432, 203] width 192 height 42
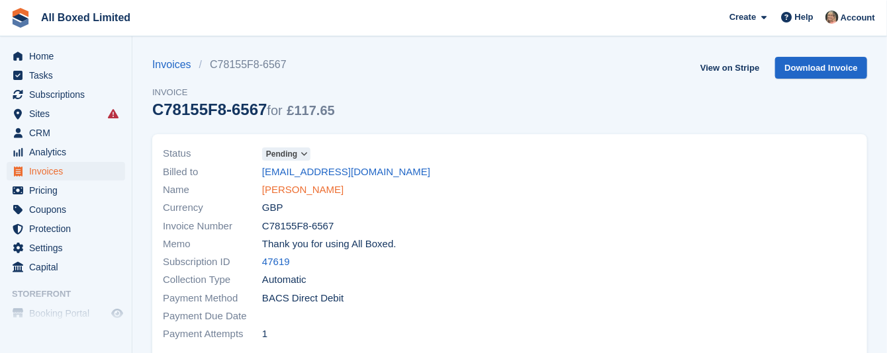
click at [285, 187] on link "[PERSON_NAME]" at bounding box center [302, 190] width 81 height 15
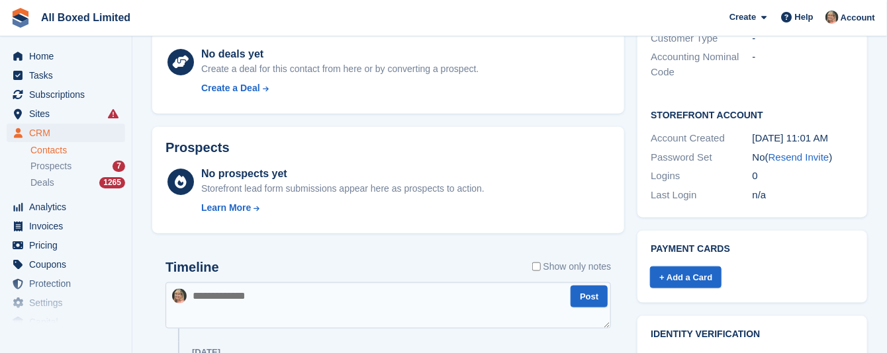
scroll to position [546, 0]
